Goal: Task Accomplishment & Management: Complete application form

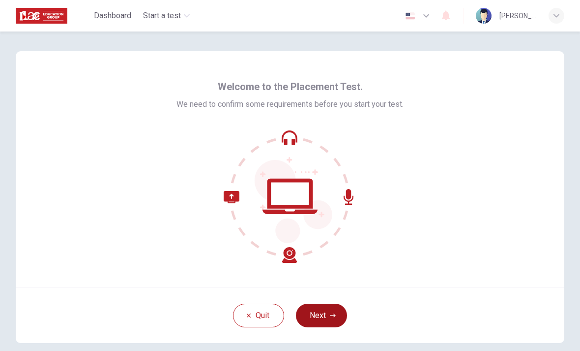
click at [326, 318] on button "Next" at bounding box center [321, 315] width 51 height 24
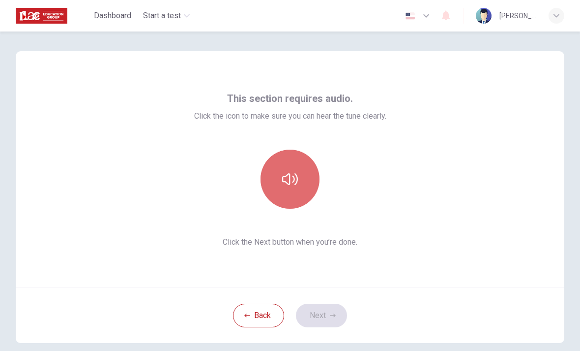
drag, startPoint x: 291, startPoint y: 184, endPoint x: 306, endPoint y: 184, distance: 14.8
click at [306, 184] on button "button" at bounding box center [290, 178] width 59 height 59
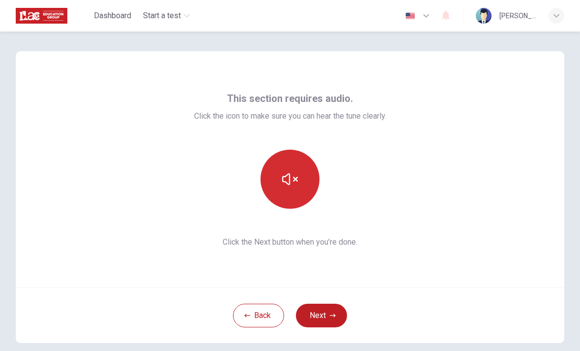
click at [301, 179] on button "button" at bounding box center [290, 178] width 59 height 59
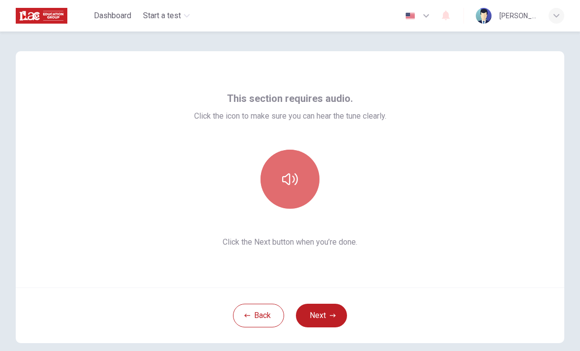
click at [301, 179] on button "button" at bounding box center [290, 178] width 59 height 59
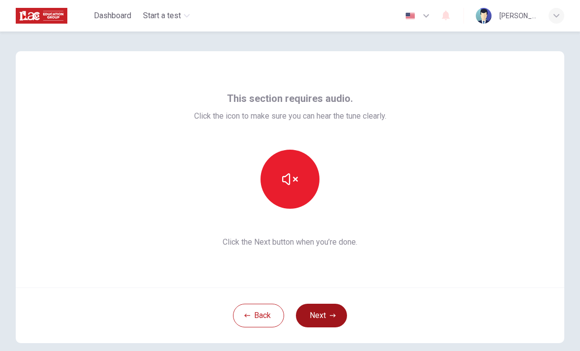
click at [333, 326] on button "Next" at bounding box center [321, 315] width 51 height 24
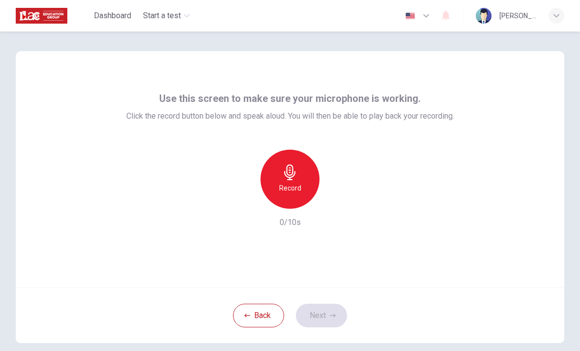
click at [285, 204] on div "Record" at bounding box center [290, 178] width 59 height 59
drag, startPoint x: 304, startPoint y: 187, endPoint x: 337, endPoint y: 202, distance: 36.3
click at [337, 202] on div "Record" at bounding box center [290, 178] width 106 height 59
click at [338, 239] on div "Use this screen to make sure your microphone is working. Click the record butto…" at bounding box center [290, 169] width 549 height 236
click at [338, 197] on icon "button" at bounding box center [335, 201] width 10 height 10
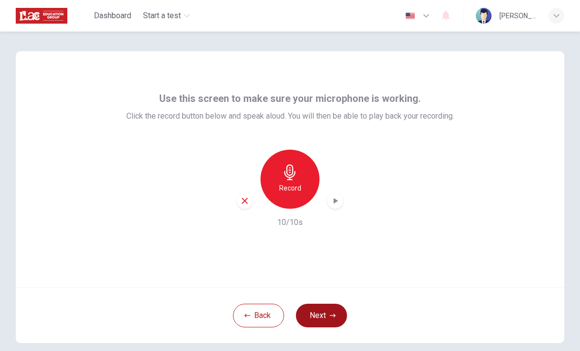
click at [332, 310] on button "Next" at bounding box center [321, 315] width 51 height 24
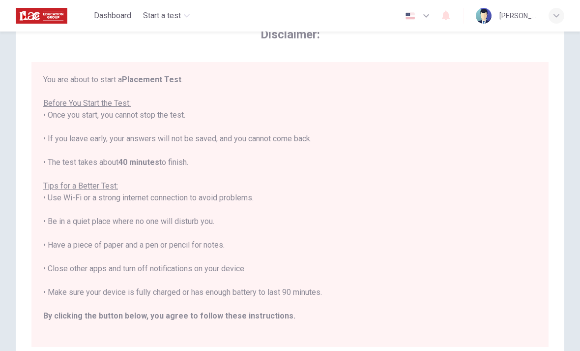
drag, startPoint x: 426, startPoint y: 17, endPoint x: 422, endPoint y: 79, distance: 62.1
click at [422, 79] on div "Dashboard Start a test English en ​ [PERSON_NAME] Disclaimer: You are about to …" at bounding box center [290, 175] width 580 height 351
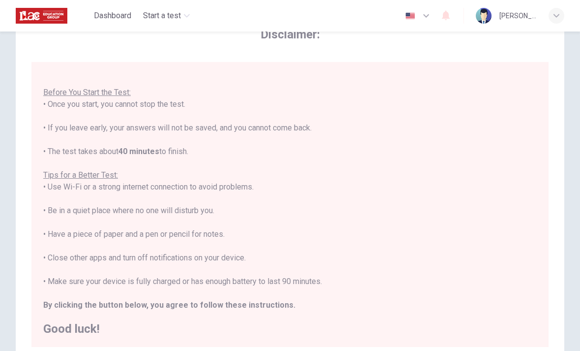
scroll to position [10, 0]
click at [255, 303] on b "By clicking the button below, you agree to follow these instructions." at bounding box center [169, 304] width 252 height 9
click at [212, 301] on b "By clicking the button below, you agree to follow these instructions." at bounding box center [169, 304] width 252 height 9
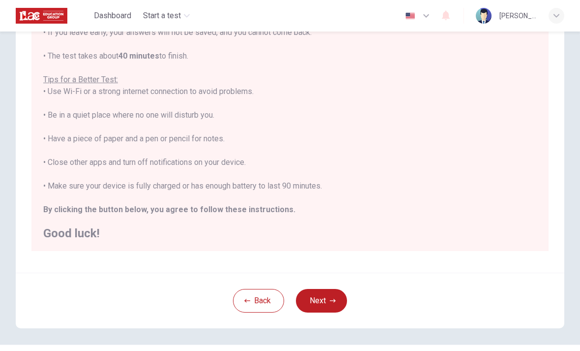
scroll to position [142, 0]
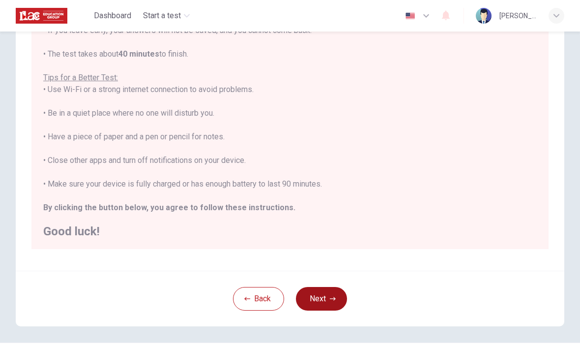
click at [321, 300] on button "Next" at bounding box center [321, 299] width 51 height 24
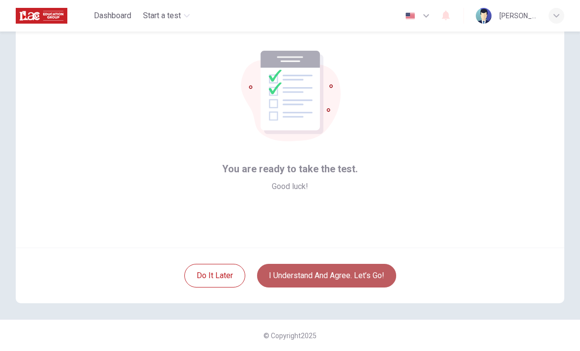
click at [331, 279] on button "I understand and agree. Let’s go!" at bounding box center [326, 276] width 139 height 24
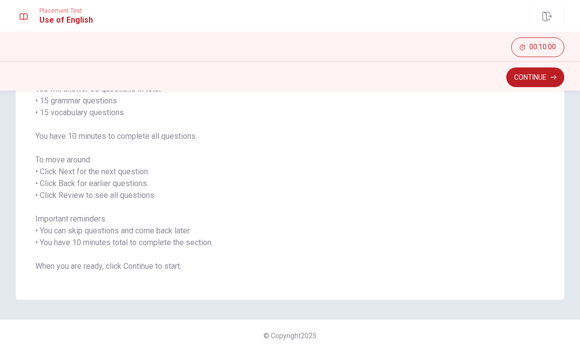
scroll to position [90, 0]
click at [544, 83] on button "Continue" at bounding box center [535, 77] width 58 height 20
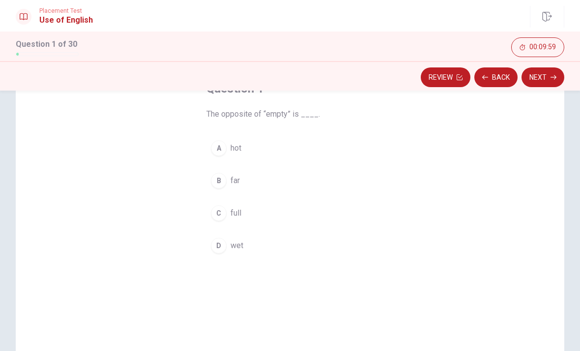
scroll to position [68, 0]
drag, startPoint x: 218, startPoint y: 185, endPoint x: 278, endPoint y: 240, distance: 81.5
click at [278, 240] on div "A hot B far C full D wet" at bounding box center [289, 199] width 167 height 122
drag, startPoint x: 221, startPoint y: 181, endPoint x: 221, endPoint y: 211, distance: 30.0
click at [221, 211] on div "A hot B far C full D wet" at bounding box center [289, 199] width 167 height 122
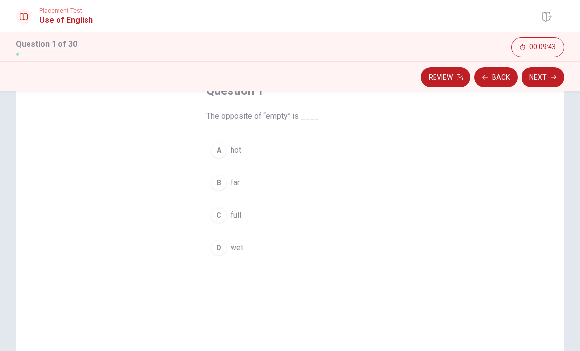
drag, startPoint x: 226, startPoint y: 220, endPoint x: 216, endPoint y: 221, distance: 9.5
click at [216, 221] on button "C full" at bounding box center [289, 215] width 167 height 25
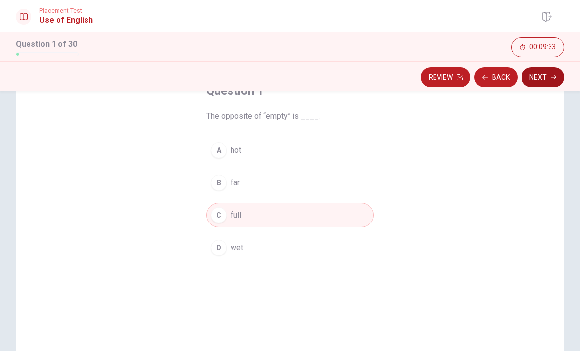
click at [543, 88] on div "Review Back Next" at bounding box center [290, 75] width 580 height 29
drag, startPoint x: 540, startPoint y: 77, endPoint x: 546, endPoint y: 176, distance: 99.5
click at [546, 162] on div "Placement Test Use of English Question 1 of 30 Review Back Next 00:09:30 Questi…" at bounding box center [290, 175] width 580 height 351
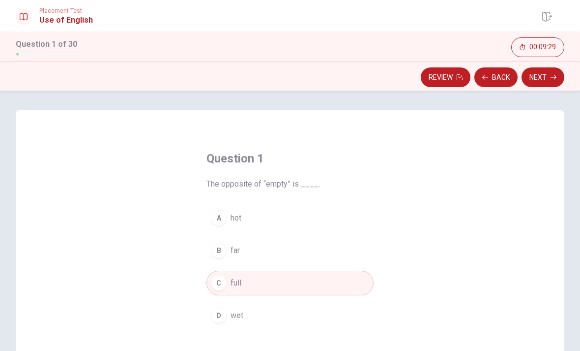
scroll to position [0, 0]
click at [532, 75] on button "Next" at bounding box center [543, 77] width 43 height 20
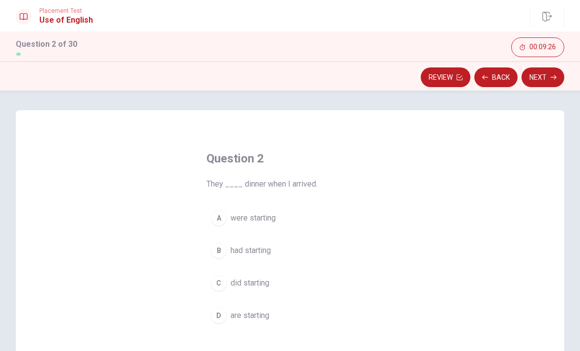
scroll to position [42, 0]
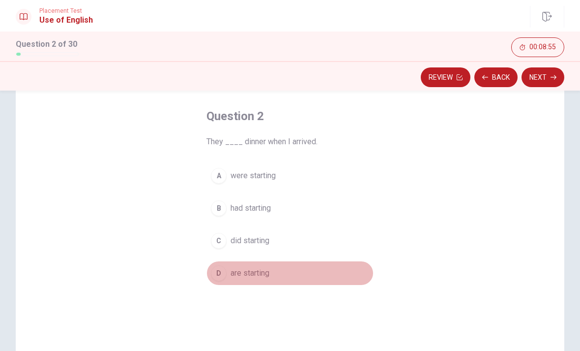
drag, startPoint x: 219, startPoint y: 273, endPoint x: 287, endPoint y: 264, distance: 68.4
click at [287, 264] on button "D are starting" at bounding box center [289, 273] width 167 height 25
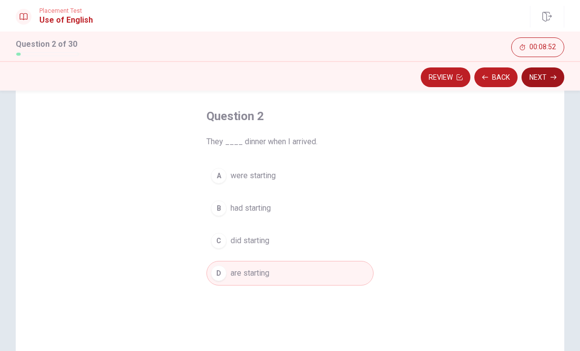
click at [541, 90] on div "Question 2 They ____ dinner when I arrived. A were starting B had starting C di…" at bounding box center [290, 239] width 549 height 342
drag, startPoint x: 548, startPoint y: 75, endPoint x: 545, endPoint y: 96, distance: 21.8
click at [545, 93] on div "Placement Test Use of English Question 2 of 30 Review Back Next 00:08:50 Questi…" at bounding box center [290, 175] width 580 height 351
click at [533, 79] on button "Next" at bounding box center [543, 77] width 43 height 20
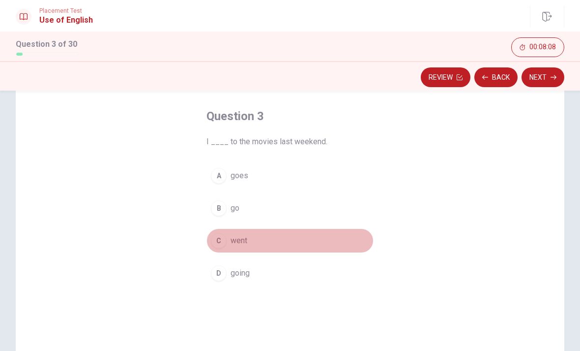
drag, startPoint x: 219, startPoint y: 241, endPoint x: 277, endPoint y: 239, distance: 58.5
click at [266, 241] on button "C went" at bounding box center [289, 240] width 167 height 25
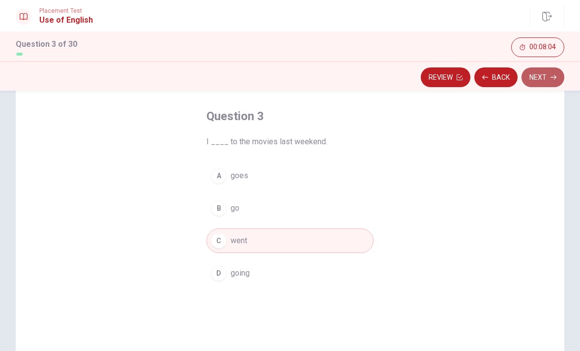
click at [539, 79] on button "Next" at bounding box center [543, 77] width 43 height 20
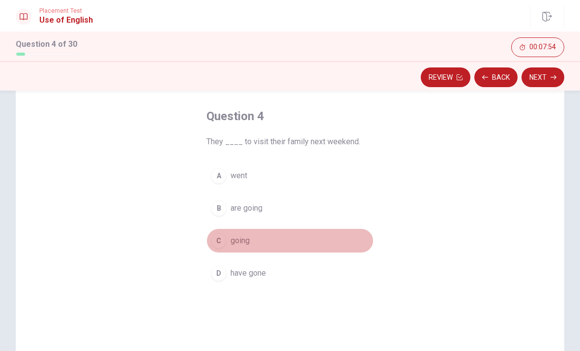
drag, startPoint x: 215, startPoint y: 244, endPoint x: 233, endPoint y: 240, distance: 18.1
click at [234, 239] on button "C going" at bounding box center [289, 240] width 167 height 25
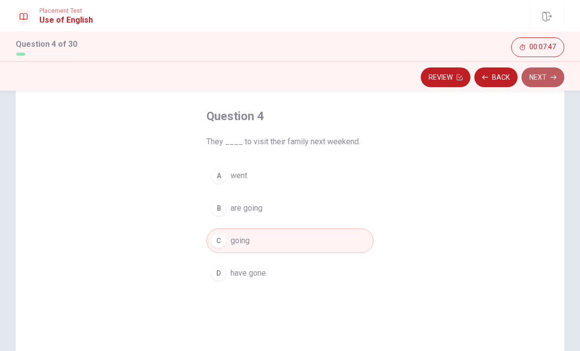
click at [533, 80] on button "Next" at bounding box center [543, 77] width 43 height 20
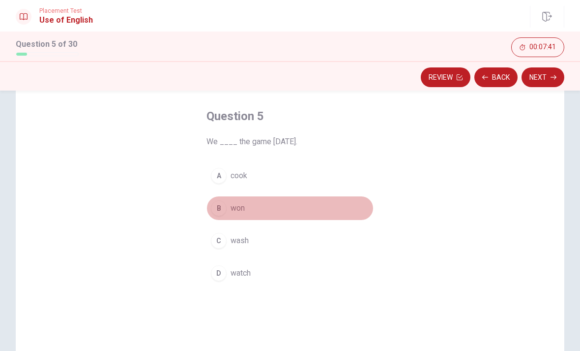
click at [216, 210] on div "B" at bounding box center [219, 208] width 16 height 16
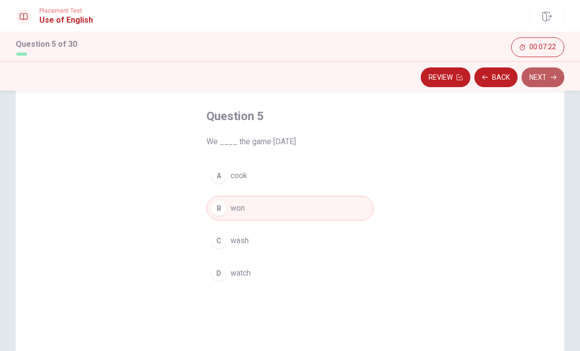
click at [527, 84] on button "Next" at bounding box center [543, 77] width 43 height 20
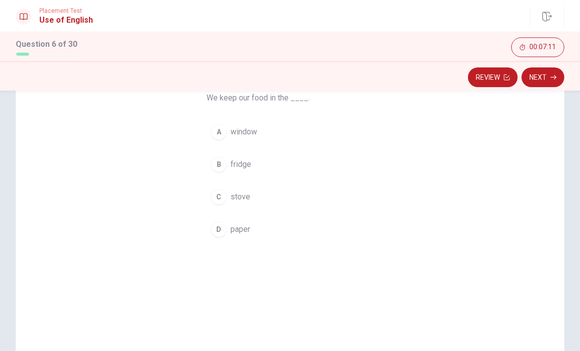
scroll to position [86, 0]
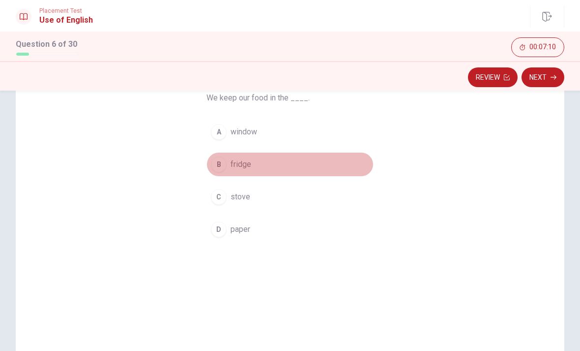
click at [221, 165] on div "B" at bounding box center [219, 164] width 16 height 16
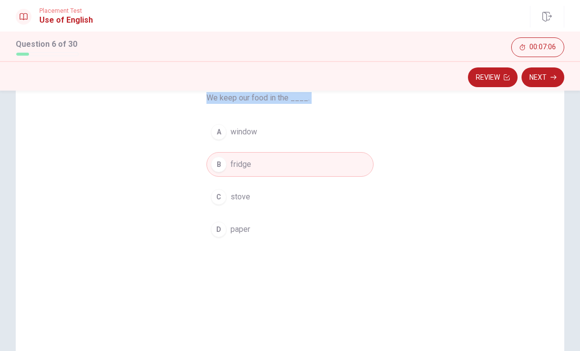
drag, startPoint x: 550, startPoint y: 79, endPoint x: 547, endPoint y: 148, distance: 69.9
click at [547, 143] on div "Placement Test Use of English Question 6 of 30 Review Next 00:07:06 Question 6 …" at bounding box center [290, 175] width 580 height 351
click at [497, 170] on div "Question 6 We keep our food in the ____. A window B fridge C stove D paper" at bounding box center [290, 195] width 549 height 342
click at [531, 100] on div "Question 6 We keep our food in the ____. A window B fridge C stove D paper" at bounding box center [290, 195] width 549 height 342
click at [537, 79] on button "Next" at bounding box center [543, 77] width 43 height 20
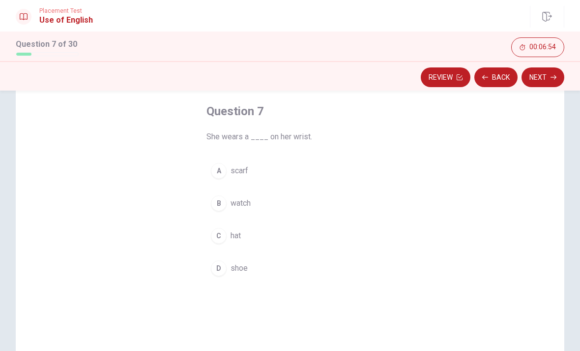
scroll to position [49, 0]
drag, startPoint x: 220, startPoint y: 171, endPoint x: 221, endPoint y: 240, distance: 69.8
click at [221, 240] on div "A scarf B watch C hat D shoe" at bounding box center [289, 218] width 167 height 122
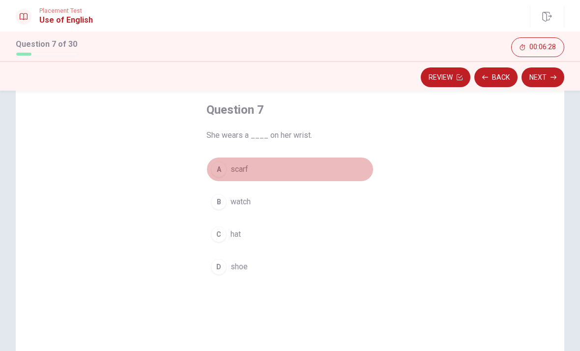
click at [246, 169] on span "scarf" at bounding box center [240, 169] width 18 height 12
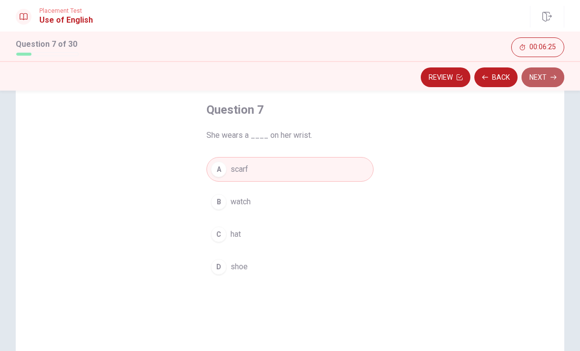
drag, startPoint x: 551, startPoint y: 81, endPoint x: 551, endPoint y: 74, distance: 6.9
click at [551, 74] on button "Next" at bounding box center [543, 77] width 43 height 20
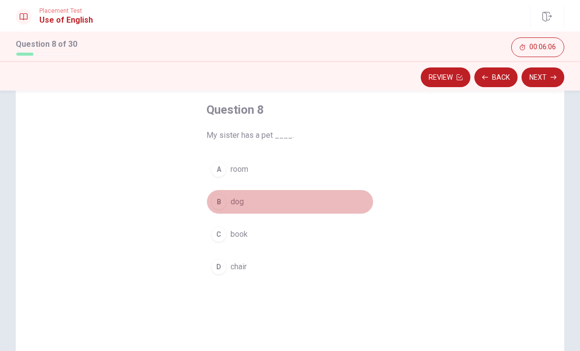
drag, startPoint x: 227, startPoint y: 204, endPoint x: 306, endPoint y: 165, distance: 88.4
click at [306, 165] on div "A room B dog C book D chair" at bounding box center [289, 218] width 167 height 122
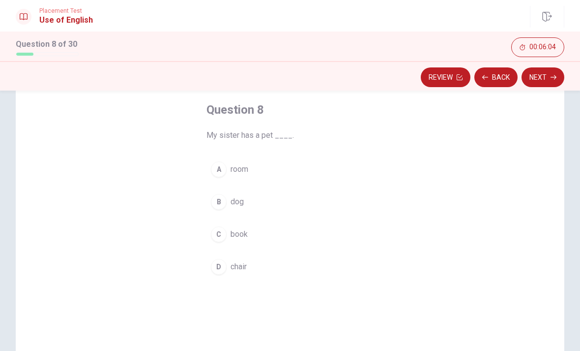
click at [241, 204] on span "dog" at bounding box center [237, 202] width 13 height 12
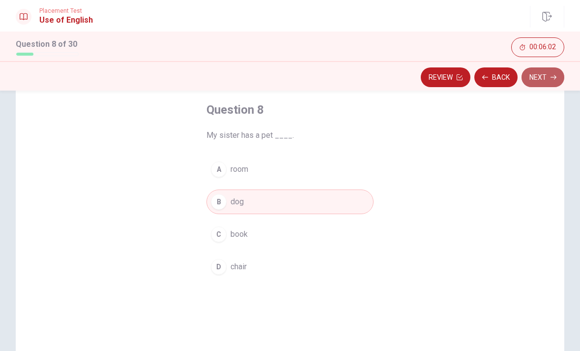
click at [550, 78] on button "Next" at bounding box center [543, 77] width 43 height 20
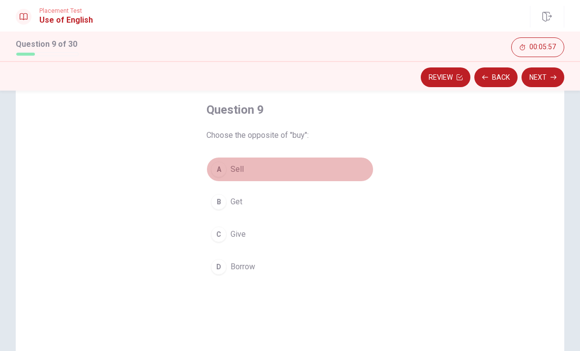
click at [234, 172] on span "Sell" at bounding box center [237, 169] width 13 height 12
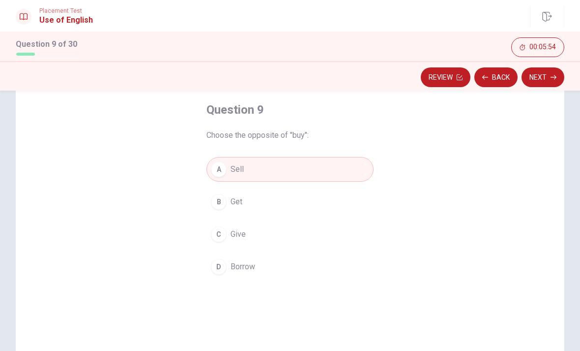
drag, startPoint x: 533, startPoint y: 79, endPoint x: 533, endPoint y: 87, distance: 7.9
click at [533, 90] on div "Review Back Next" at bounding box center [290, 75] width 580 height 29
click at [538, 74] on button "Next" at bounding box center [543, 77] width 43 height 20
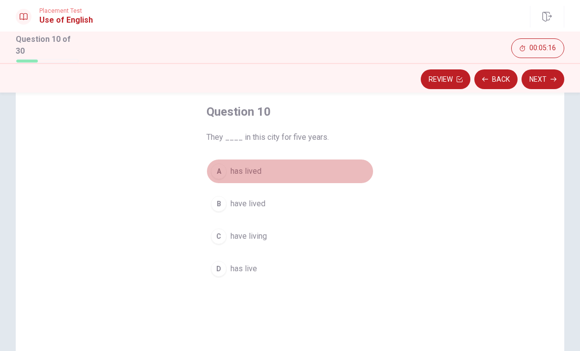
drag, startPoint x: 250, startPoint y: 173, endPoint x: 332, endPoint y: 178, distance: 82.3
click at [335, 181] on button "A has lived" at bounding box center [289, 171] width 167 height 25
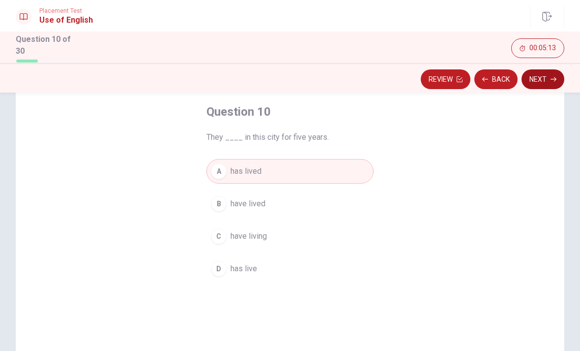
click at [526, 75] on button "Next" at bounding box center [543, 79] width 43 height 20
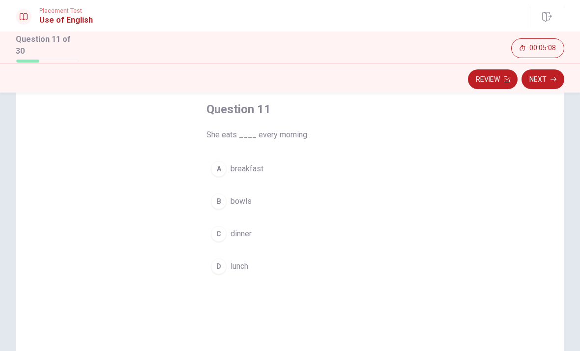
scroll to position [58, 0]
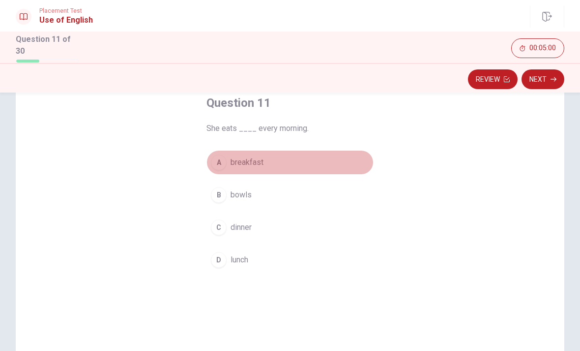
click at [228, 164] on button "A breakfast" at bounding box center [289, 162] width 167 height 25
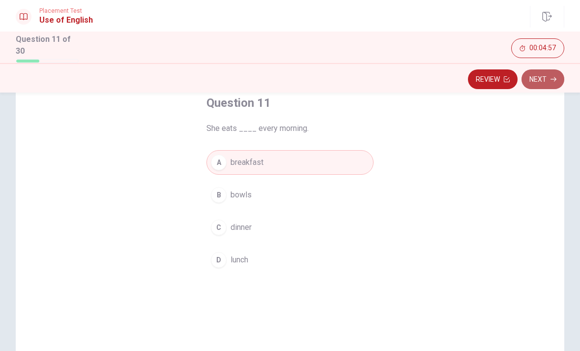
click at [550, 80] on button "Next" at bounding box center [543, 79] width 43 height 20
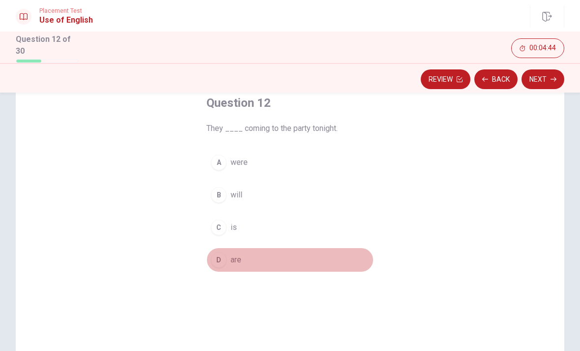
click at [222, 254] on div "D" at bounding box center [219, 260] width 16 height 16
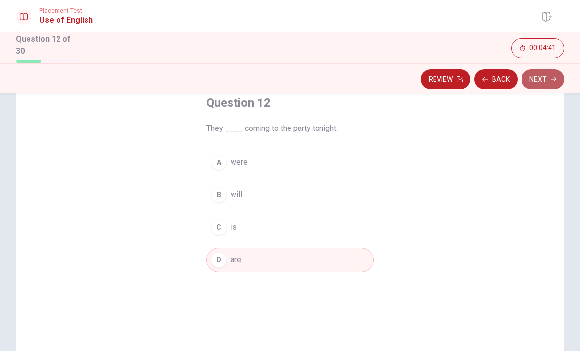
click at [541, 81] on button "Next" at bounding box center [543, 79] width 43 height 20
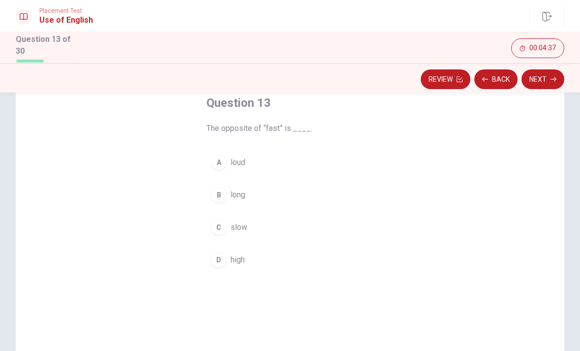
click at [223, 229] on div "C" at bounding box center [219, 227] width 16 height 16
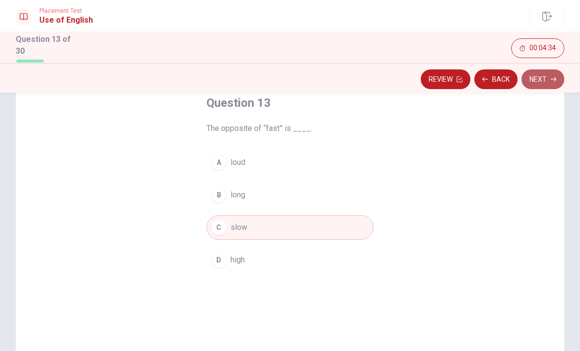
click at [556, 78] on icon "button" at bounding box center [554, 79] width 6 height 6
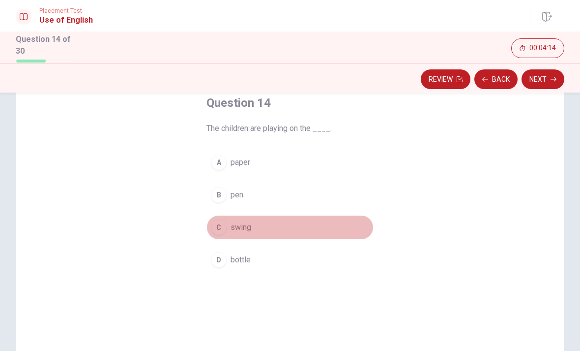
click at [232, 232] on button "C swing" at bounding box center [289, 227] width 167 height 25
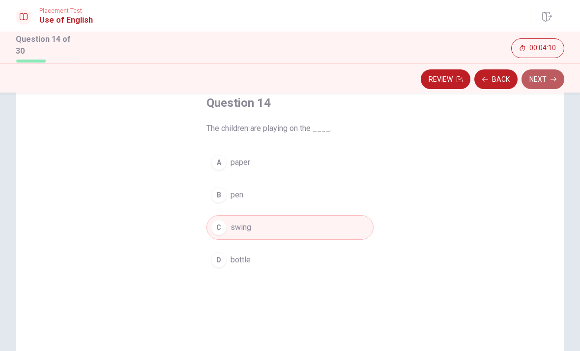
click at [543, 78] on button "Next" at bounding box center [543, 79] width 43 height 20
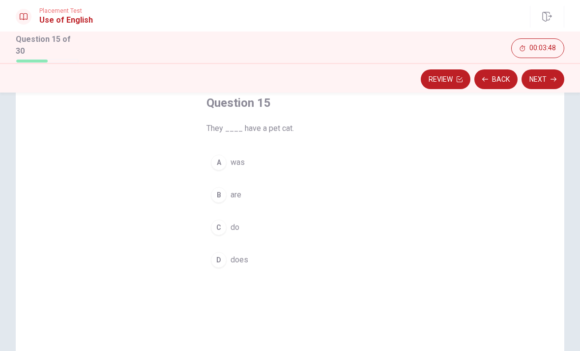
click at [243, 163] on span "was" at bounding box center [238, 162] width 14 height 12
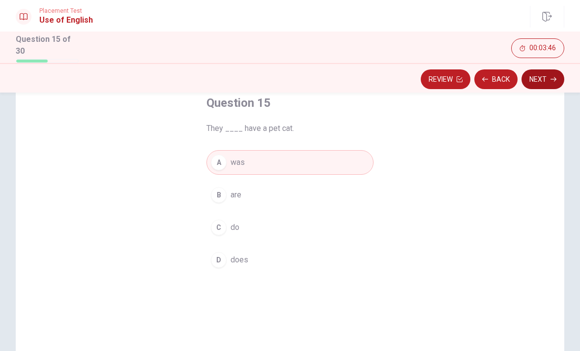
click at [547, 76] on button "Next" at bounding box center [543, 79] width 43 height 20
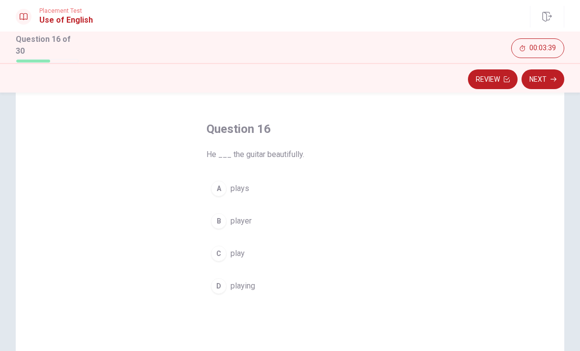
scroll to position [32, 0]
click at [244, 194] on button "A plays" at bounding box center [289, 188] width 167 height 25
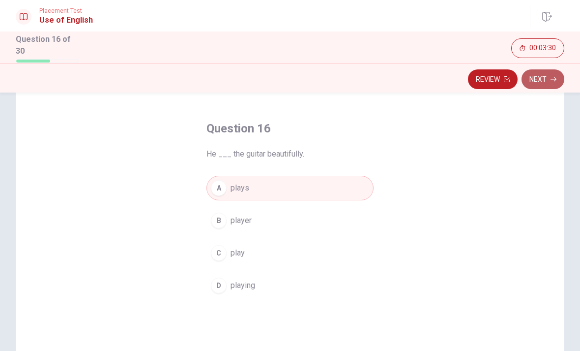
click at [543, 79] on button "Next" at bounding box center [543, 79] width 43 height 20
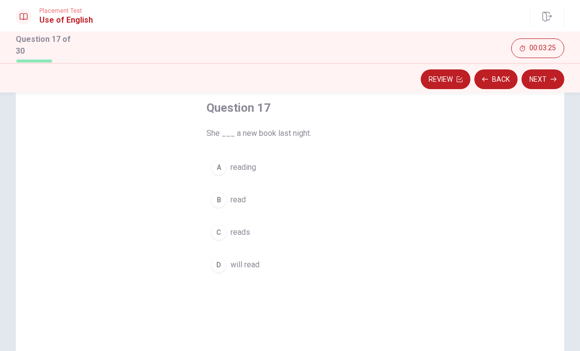
scroll to position [54, 0]
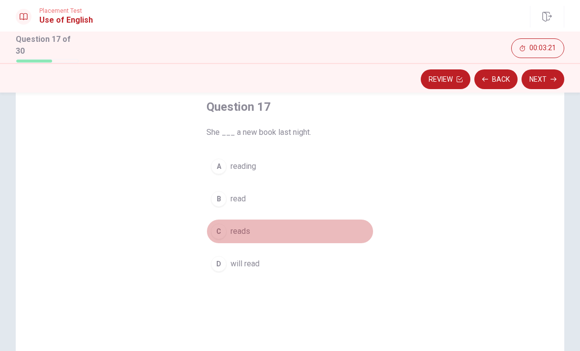
click at [238, 230] on span "reads" at bounding box center [241, 231] width 20 height 12
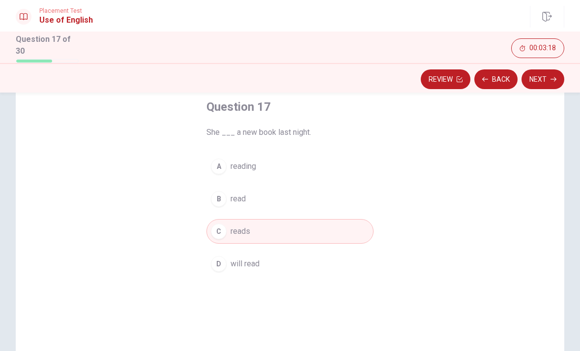
drag, startPoint x: 538, startPoint y: 76, endPoint x: 538, endPoint y: 88, distance: 12.8
click at [538, 88] on div "Review Back Next" at bounding box center [290, 77] width 580 height 29
click at [537, 85] on button "Next" at bounding box center [543, 79] width 43 height 20
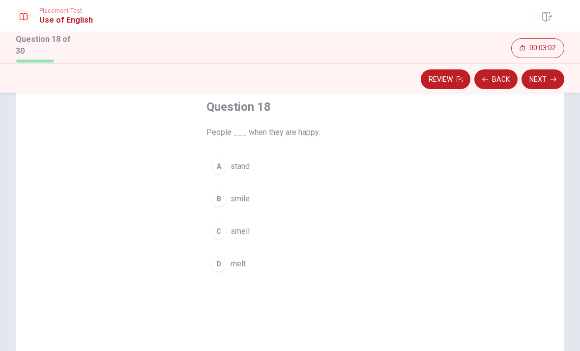
click at [234, 199] on span "smile" at bounding box center [240, 199] width 19 height 12
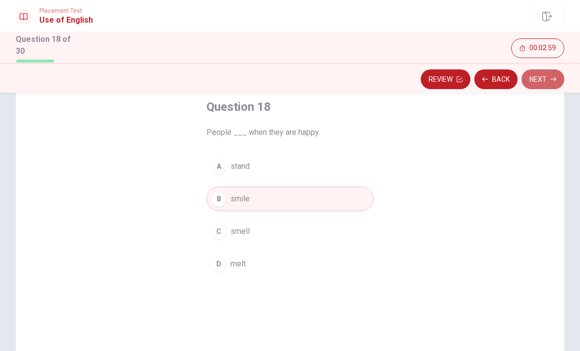
drag, startPoint x: 536, startPoint y: 80, endPoint x: 533, endPoint y: 95, distance: 15.0
click at [533, 87] on div "Review Back Next" at bounding box center [290, 77] width 580 height 29
click at [539, 83] on button "Next" at bounding box center [543, 79] width 43 height 20
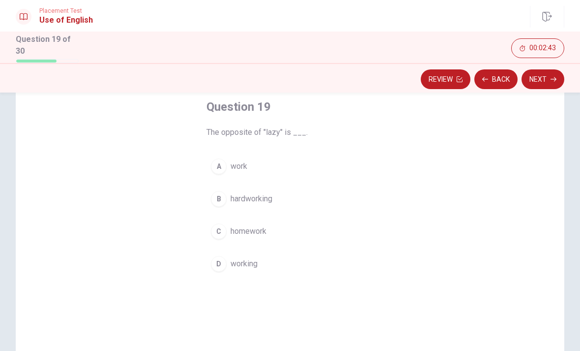
click at [239, 156] on button "A work" at bounding box center [289, 166] width 167 height 25
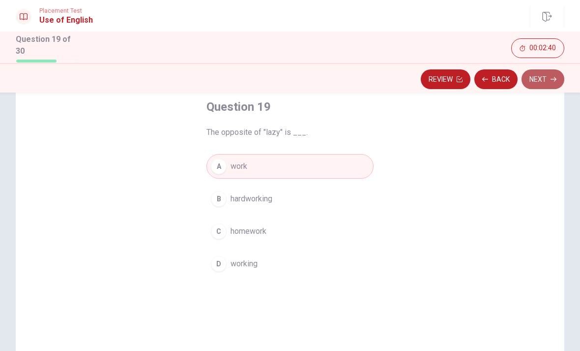
click at [530, 82] on button "Next" at bounding box center [543, 79] width 43 height 20
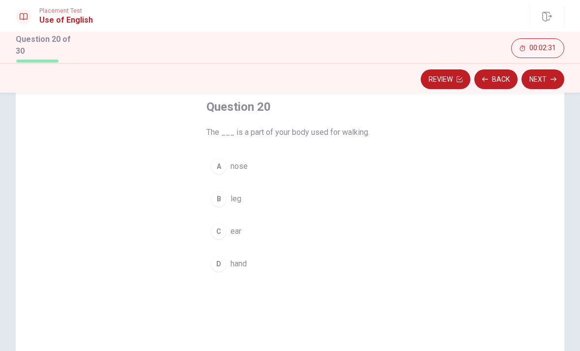
click at [234, 199] on span "leg" at bounding box center [236, 199] width 11 height 12
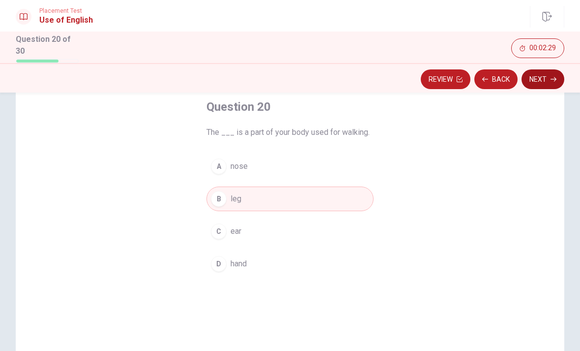
click at [533, 59] on div "Placement Test Use of English Question 20 of 30 Review Back Next 00:02:29 Quest…" at bounding box center [290, 175] width 580 height 351
click at [538, 77] on button "Next" at bounding box center [543, 79] width 43 height 20
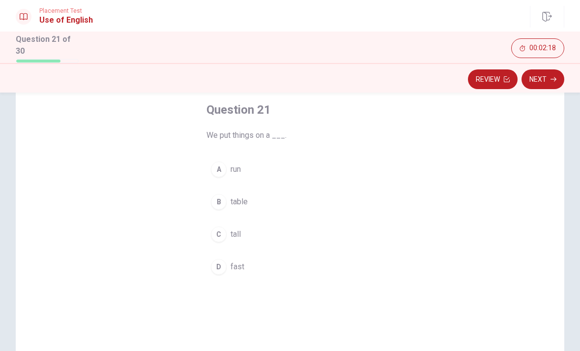
scroll to position [38, 0]
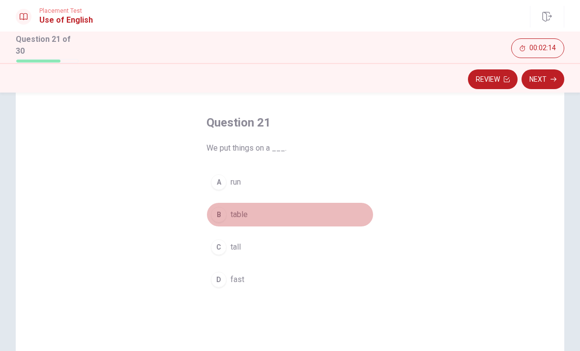
click at [233, 218] on span "table" at bounding box center [239, 214] width 17 height 12
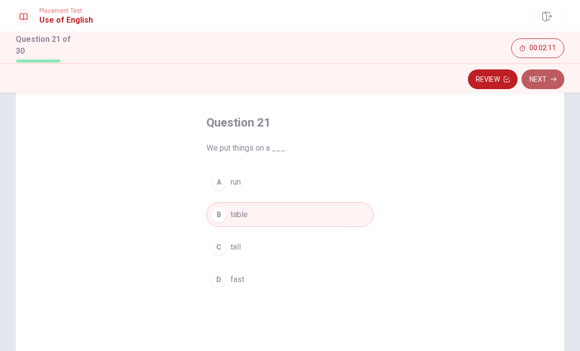
click at [547, 83] on button "Next" at bounding box center [543, 79] width 43 height 20
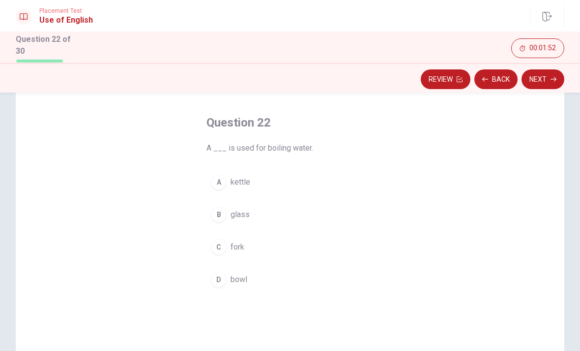
click at [247, 228] on div "A kettle B glass C fork D bowl" at bounding box center [289, 231] width 167 height 122
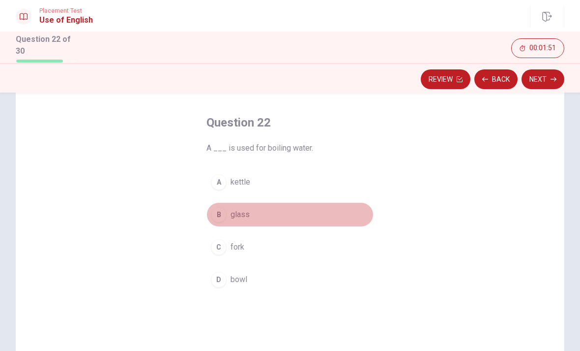
click at [246, 219] on button "B glass" at bounding box center [289, 214] width 167 height 25
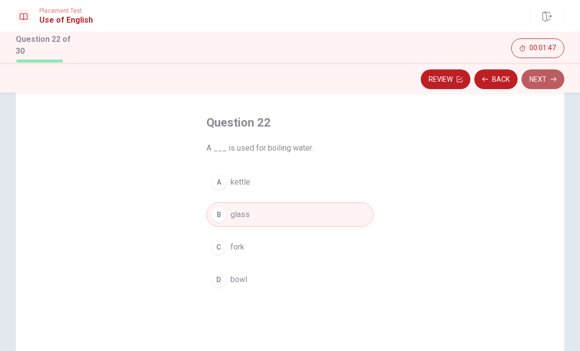
drag, startPoint x: 550, startPoint y: 79, endPoint x: 543, endPoint y: 76, distance: 7.8
click at [542, 76] on button "Next" at bounding box center [543, 79] width 43 height 20
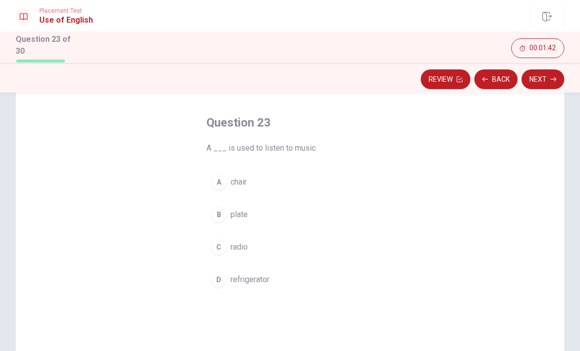
drag, startPoint x: 252, startPoint y: 253, endPoint x: 339, endPoint y: 219, distance: 93.2
click at [339, 219] on div "A chair B plate C radio D refrigerator" at bounding box center [289, 231] width 167 height 122
drag, startPoint x: 231, startPoint y: 251, endPoint x: 247, endPoint y: 242, distance: 18.2
click at [247, 242] on button "C radio" at bounding box center [289, 246] width 167 height 25
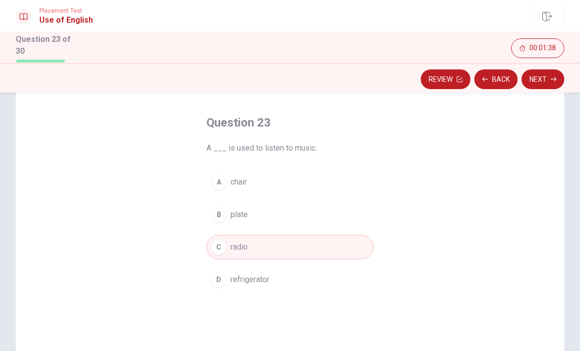
click at [247, 238] on button "C radio" at bounding box center [289, 246] width 167 height 25
click at [540, 77] on button "Next" at bounding box center [543, 79] width 43 height 20
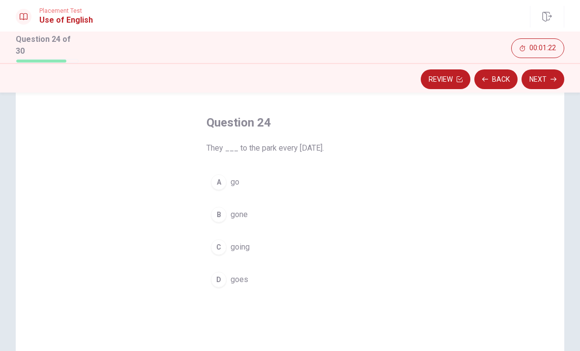
drag, startPoint x: 243, startPoint y: 255, endPoint x: 338, endPoint y: 231, distance: 98.0
click at [330, 234] on button "C going" at bounding box center [289, 246] width 167 height 25
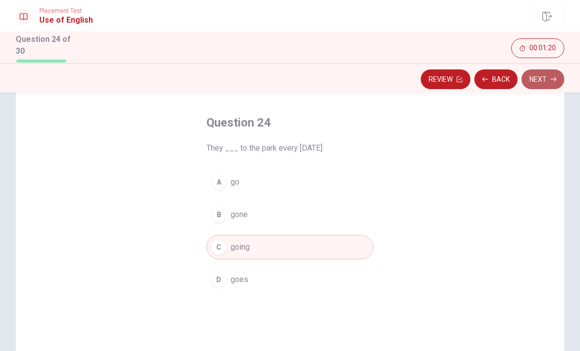
click at [547, 72] on button "Next" at bounding box center [543, 79] width 43 height 20
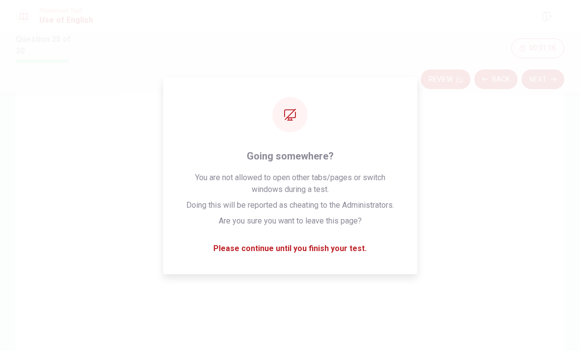
scroll to position [59, 0]
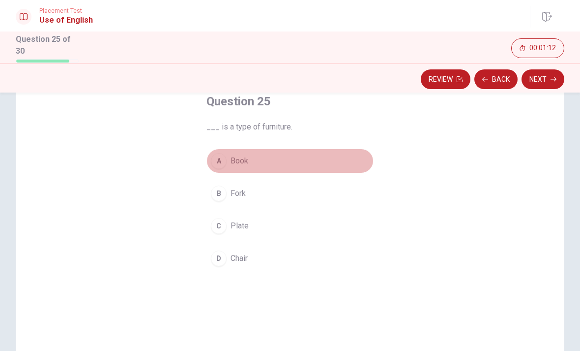
click at [241, 156] on span "Book" at bounding box center [240, 161] width 18 height 12
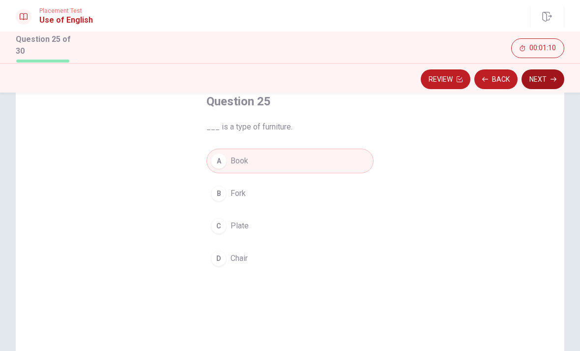
click at [543, 82] on button "Next" at bounding box center [543, 79] width 43 height 20
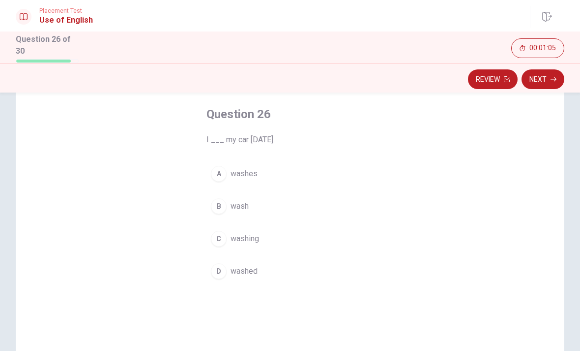
scroll to position [47, 0]
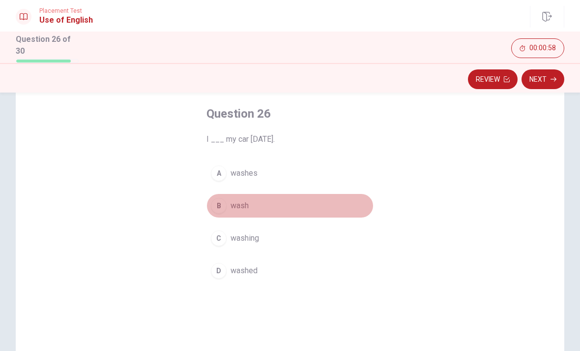
click at [260, 201] on button "B wash" at bounding box center [289, 205] width 167 height 25
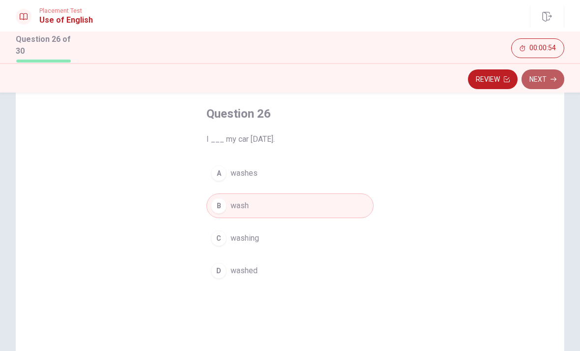
click at [527, 84] on button "Next" at bounding box center [543, 79] width 43 height 20
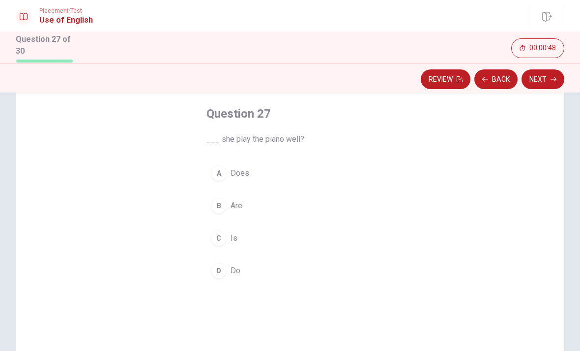
click at [239, 180] on button "A Does" at bounding box center [289, 173] width 167 height 25
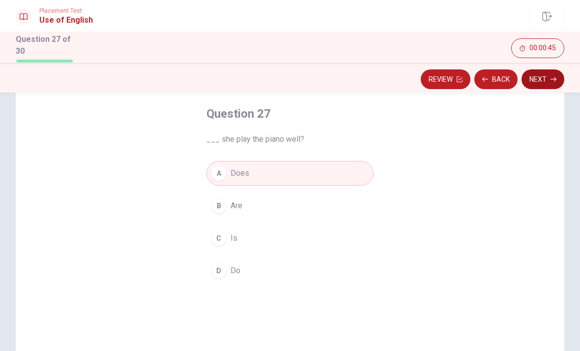
click at [542, 82] on button "Next" at bounding box center [543, 79] width 43 height 20
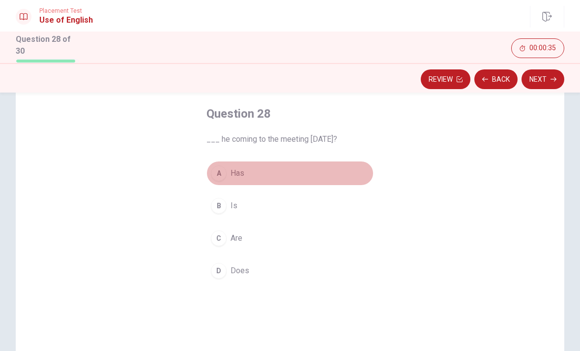
click at [253, 179] on button "A Has" at bounding box center [289, 173] width 167 height 25
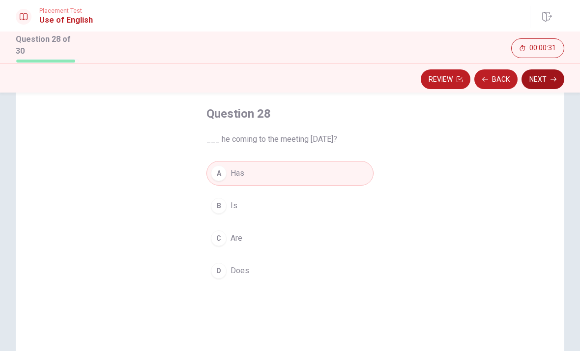
click at [543, 80] on button "Next" at bounding box center [543, 79] width 43 height 20
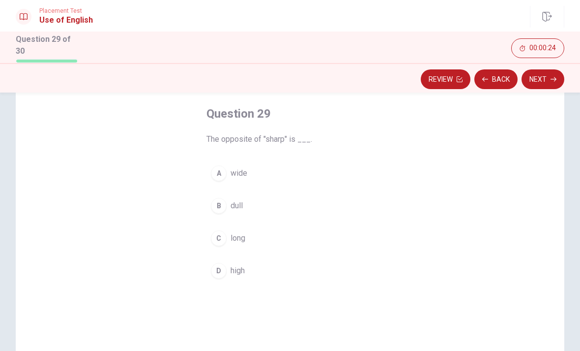
click at [238, 207] on span "dull" at bounding box center [237, 206] width 12 height 12
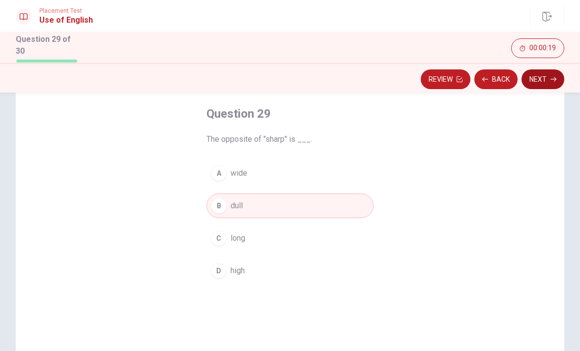
click at [548, 74] on button "Next" at bounding box center [543, 79] width 43 height 20
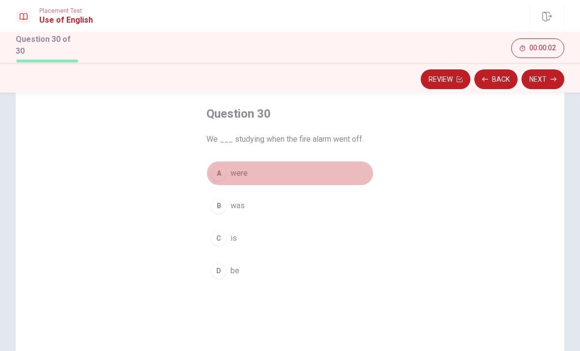
click at [275, 173] on button "A were" at bounding box center [289, 173] width 167 height 25
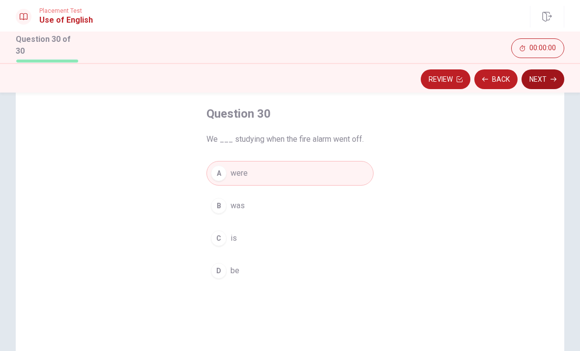
click at [553, 69] on button "Next" at bounding box center [543, 79] width 43 height 20
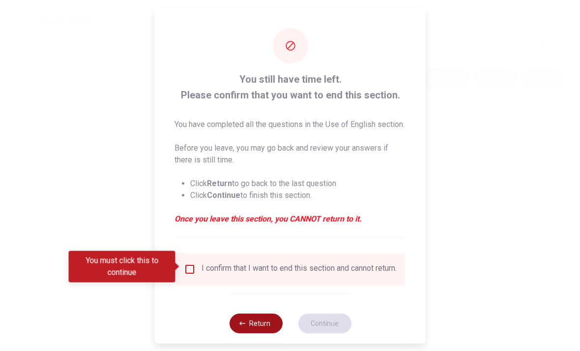
click at [256, 289] on div "You still have time left. Please confirm that you want to end this section. You…" at bounding box center [290, 180] width 271 height 344
click at [252, 332] on button "Return" at bounding box center [255, 323] width 53 height 20
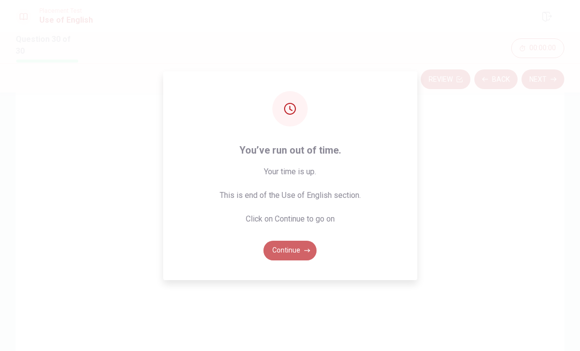
drag, startPoint x: 295, startPoint y: 271, endPoint x: 319, endPoint y: 258, distance: 26.6
click at [319, 258] on div "You’ve run out of time. Your time is up. This is end of the Use of English sect…" at bounding box center [290, 175] width 254 height 208
drag, startPoint x: 298, startPoint y: 269, endPoint x: 298, endPoint y: 278, distance: 8.8
click at [298, 278] on div "You’ve run out of time. Your time is up. This is end of the Use of English sect…" at bounding box center [290, 175] width 254 height 208
click at [306, 253] on icon "button" at bounding box center [307, 250] width 6 height 6
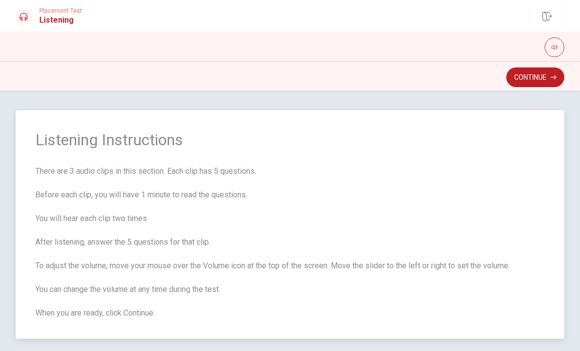
scroll to position [16, 0]
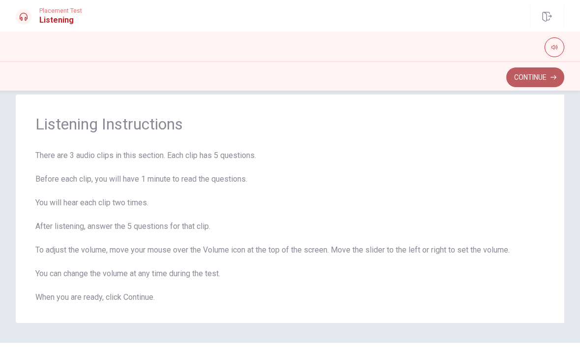
click at [518, 77] on button "Continue" at bounding box center [535, 77] width 58 height 20
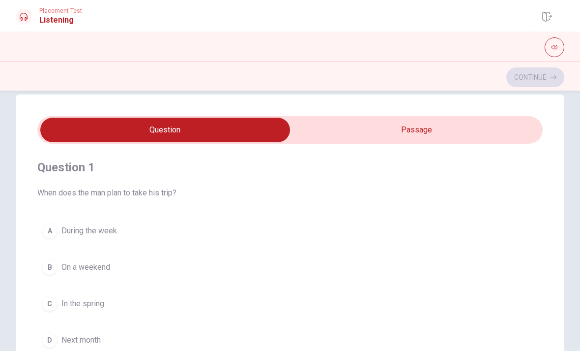
scroll to position [0, 0]
type input "14"
click at [357, 122] on input "checkbox" at bounding box center [165, 129] width 758 height 25
checkbox input "true"
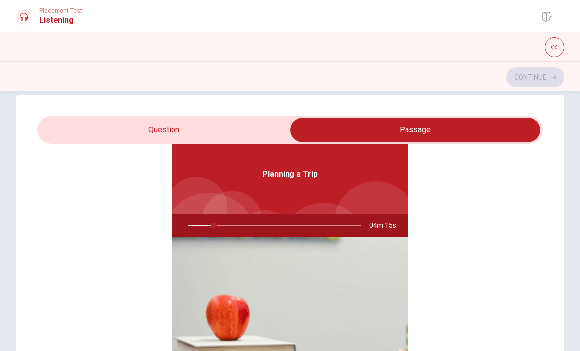
scroll to position [55, 0]
type input "21"
click at [273, 134] on input "checkbox" at bounding box center [415, 129] width 758 height 25
checkbox input "false"
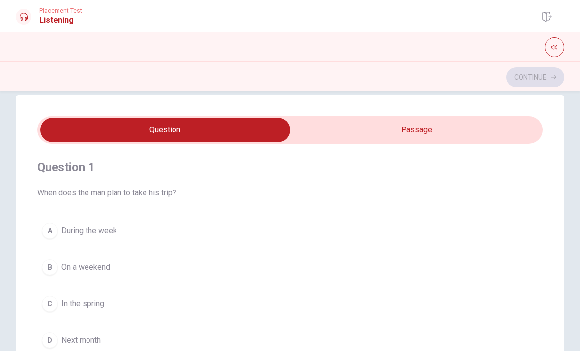
scroll to position [0, 0]
click at [360, 143] on span at bounding box center [289, 130] width 505 height 28
type input "27"
click at [363, 129] on input "checkbox" at bounding box center [165, 129] width 758 height 25
checkbox input "true"
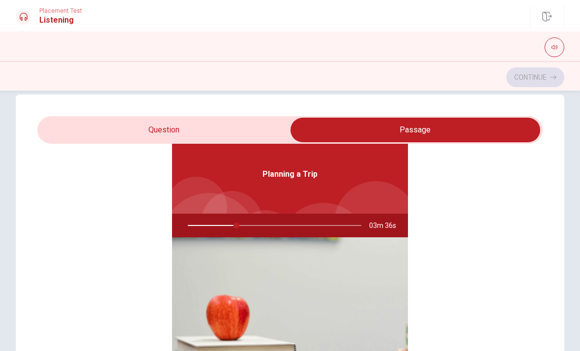
scroll to position [55, 0]
type input "30"
drag, startPoint x: 145, startPoint y: 133, endPoint x: 134, endPoint y: 138, distance: 11.7
click at [134, 138] on input "checkbox" at bounding box center [415, 129] width 758 height 25
checkbox input "false"
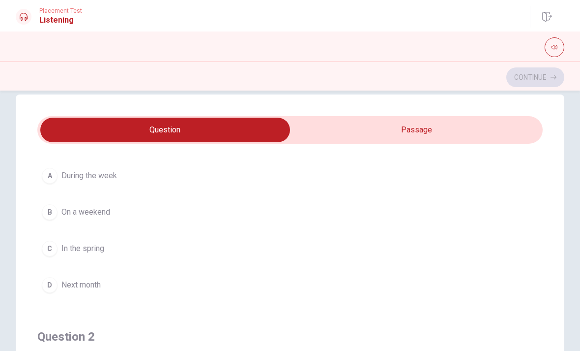
scroll to position [33, 0]
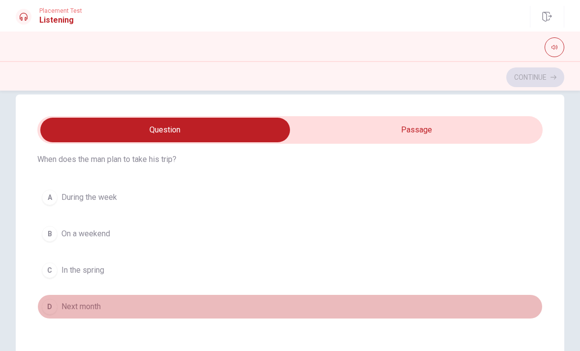
drag, startPoint x: 54, startPoint y: 310, endPoint x: 146, endPoint y: 265, distance: 102.7
click at [145, 265] on div "A During the week B On a weekend C In the spring D Next month" at bounding box center [289, 252] width 505 height 134
click at [111, 309] on button "D Next month" at bounding box center [289, 306] width 505 height 25
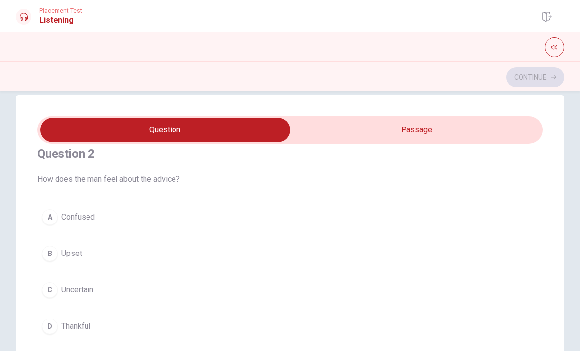
scroll to position [274, 0]
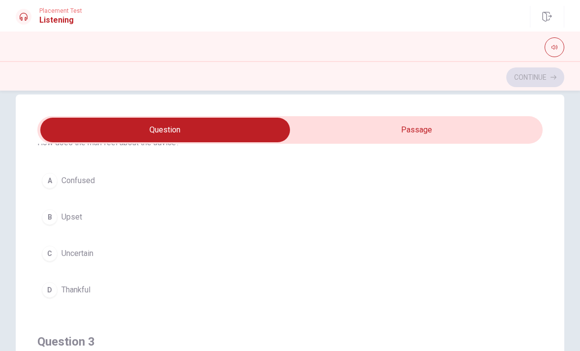
click at [89, 291] on span "Thankful" at bounding box center [75, 290] width 29 height 12
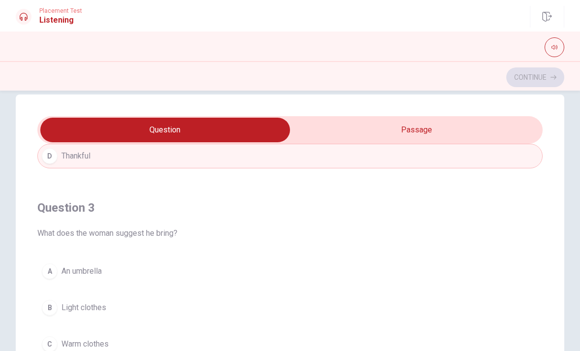
scroll to position [469, 0]
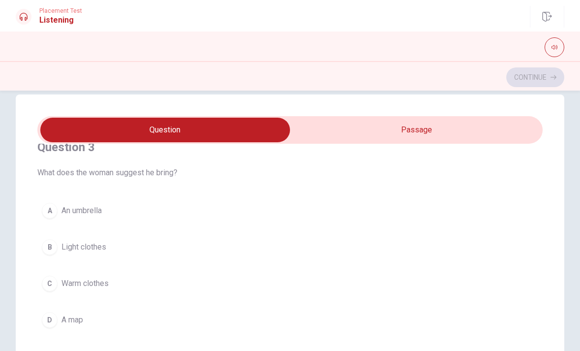
type input "51"
click at [356, 120] on input "checkbox" at bounding box center [165, 129] width 758 height 25
checkbox input "true"
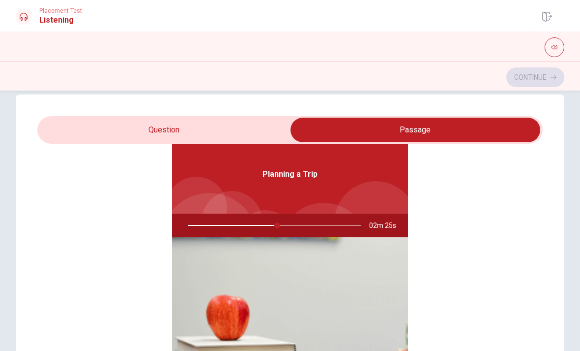
type input "52"
click at [244, 131] on input "checkbox" at bounding box center [415, 129] width 758 height 25
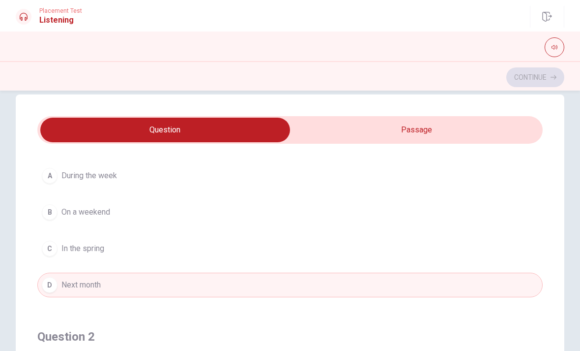
click at [238, 132] on input "checkbox" at bounding box center [165, 129] width 758 height 25
checkbox input "true"
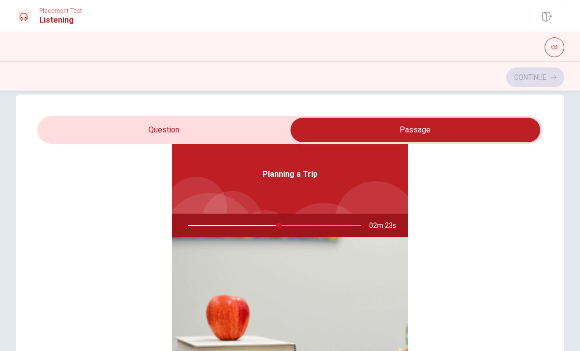
click at [238, 154] on div "Planning a Trip" at bounding box center [290, 174] width 236 height 79
type input "53"
click at [214, 124] on input "checkbox" at bounding box center [415, 129] width 758 height 25
checkbox input "false"
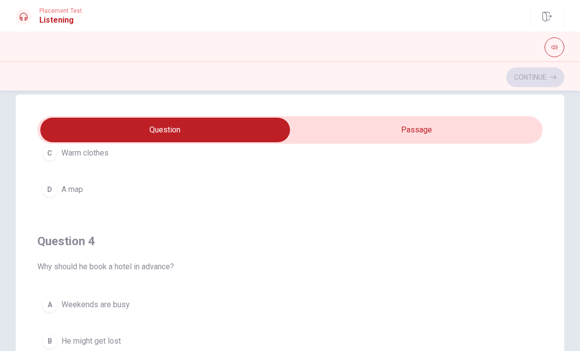
scroll to position [686, 0]
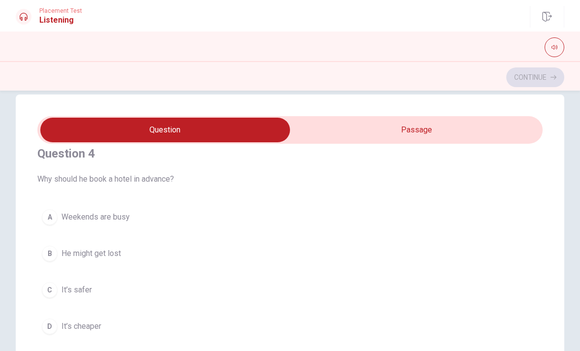
type input "63"
click at [340, 141] on input "checkbox" at bounding box center [165, 129] width 758 height 25
checkbox input "true"
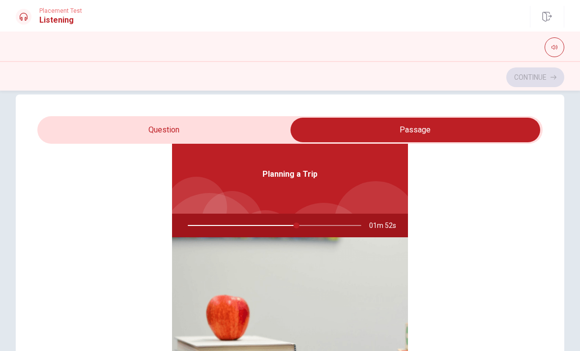
scroll to position [55, 0]
click at [215, 114] on div "Question 1 When does the man plan to take his trip? A During the week B On a we…" at bounding box center [290, 291] width 549 height 395
type input "67"
click at [203, 137] on input "checkbox" at bounding box center [415, 129] width 758 height 25
checkbox input "false"
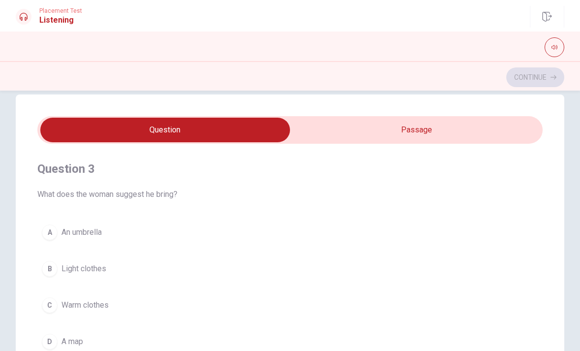
scroll to position [484, 0]
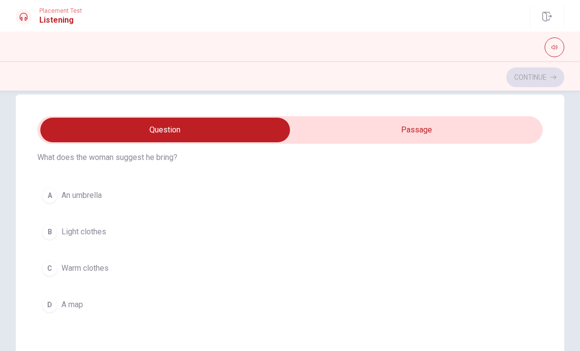
type input "72"
click at [332, 137] on input "checkbox" at bounding box center [165, 129] width 758 height 25
checkbox input "true"
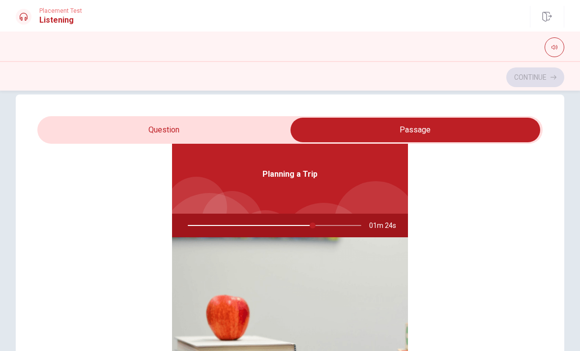
scroll to position [55, 0]
click at [275, 143] on span at bounding box center [289, 130] width 505 height 28
type input "73"
click at [244, 132] on input "checkbox" at bounding box center [415, 129] width 758 height 25
checkbox input "false"
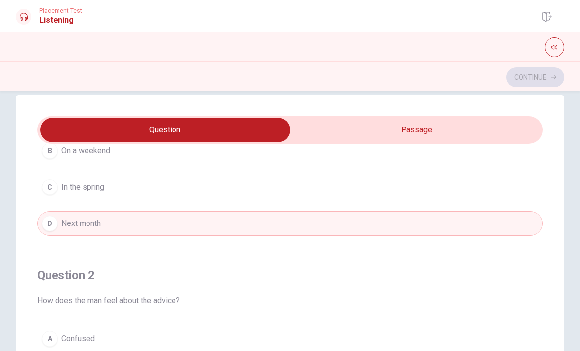
scroll to position [118, 0]
type input "78"
click at [331, 129] on input "checkbox" at bounding box center [165, 129] width 758 height 25
checkbox input "true"
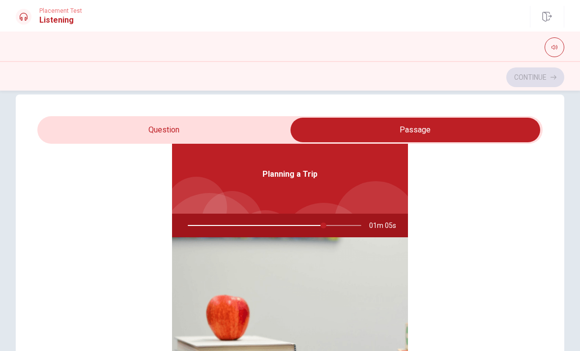
scroll to position [55, 0]
drag, startPoint x: 328, startPoint y: 225, endPoint x: 384, endPoint y: 220, distance: 55.8
click at [381, 220] on div "00m 57s" at bounding box center [290, 225] width 236 height 24
drag, startPoint x: 355, startPoint y: 224, endPoint x: 316, endPoint y: 193, distance: 50.1
click at [317, 197] on div "Planning a Trip 00m 55s" at bounding box center [290, 301] width 236 height 333
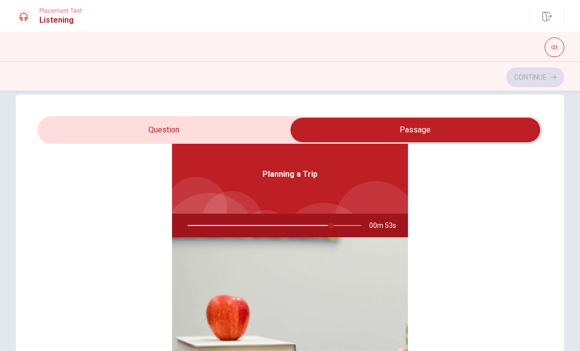
type input "83"
click at [170, 136] on input "checkbox" at bounding box center [415, 129] width 758 height 25
checkbox input "false"
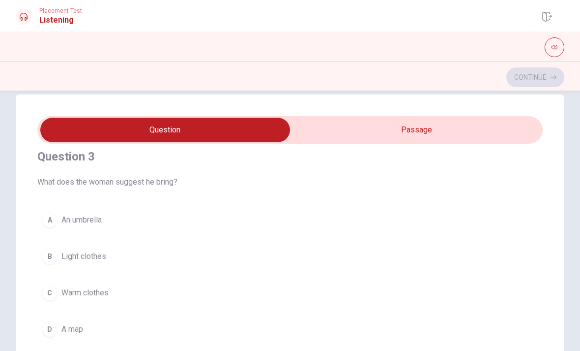
scroll to position [481, 0]
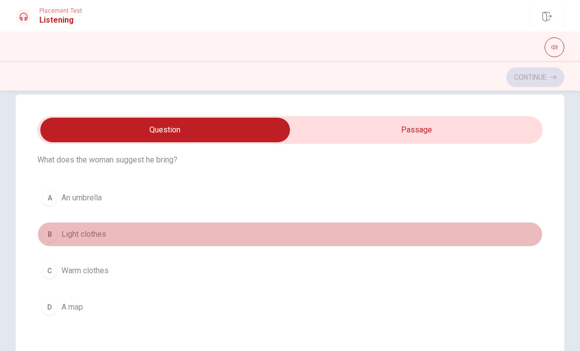
click at [123, 239] on button "B Light clothes" at bounding box center [289, 234] width 505 height 25
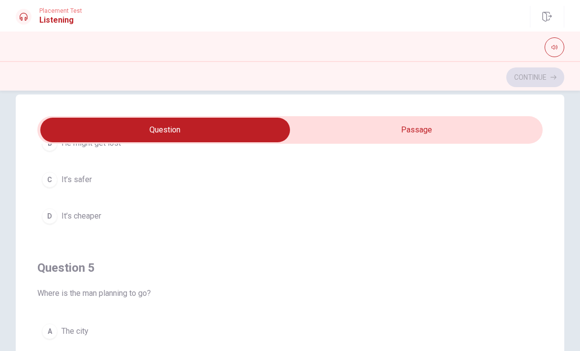
scroll to position [796, 0]
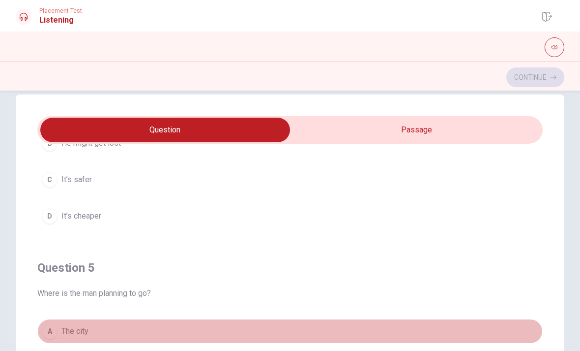
click at [79, 337] on button "A The city" at bounding box center [289, 331] width 505 height 25
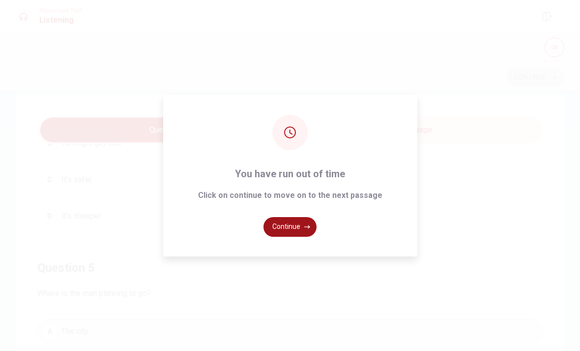
click at [285, 236] on button "Continue" at bounding box center [290, 227] width 53 height 20
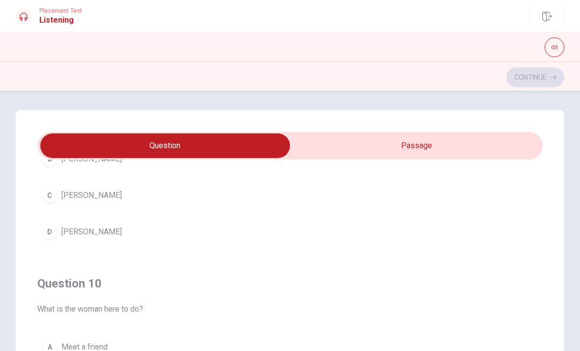
drag, startPoint x: 160, startPoint y: 274, endPoint x: 171, endPoint y: 218, distance: 56.5
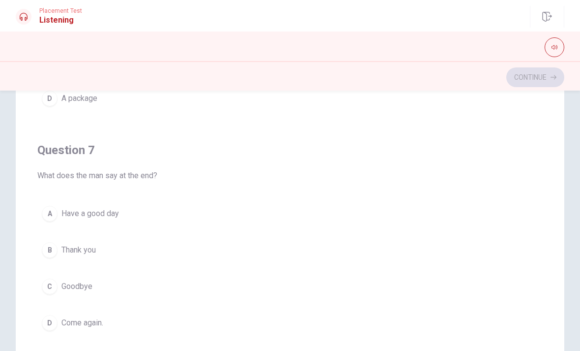
scroll to position [397, 0]
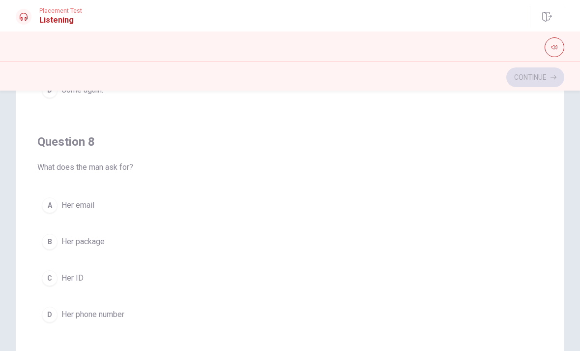
click at [57, 247] on button "B Her package" at bounding box center [289, 241] width 505 height 25
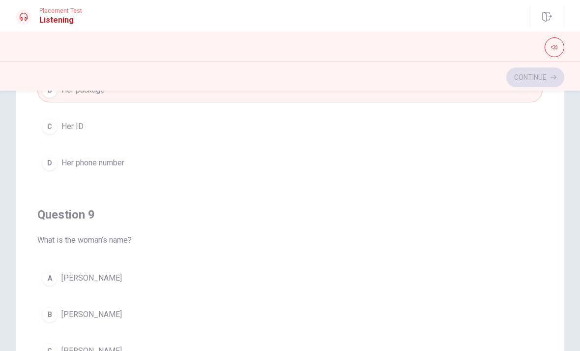
scroll to position [564, 0]
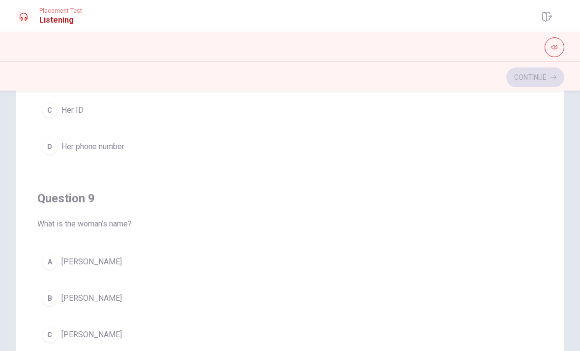
click at [104, 316] on div "A [PERSON_NAME] B [PERSON_NAME] C [PERSON_NAME] D [PERSON_NAME]" at bounding box center [289, 316] width 505 height 134
click at [124, 293] on button "B [PERSON_NAME]" at bounding box center [289, 298] width 505 height 25
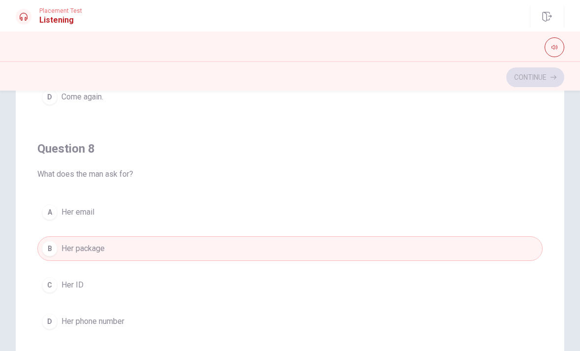
scroll to position [394, 0]
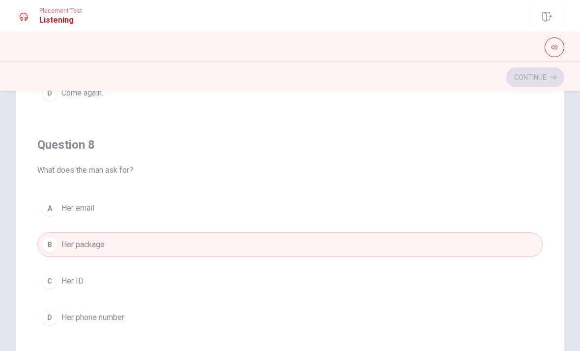
click at [117, 280] on button "C Her ID" at bounding box center [289, 280] width 505 height 25
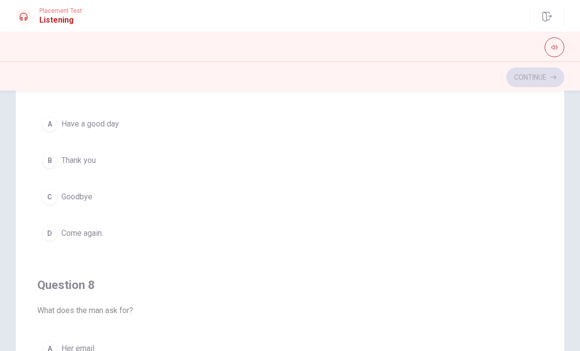
scroll to position [234, 0]
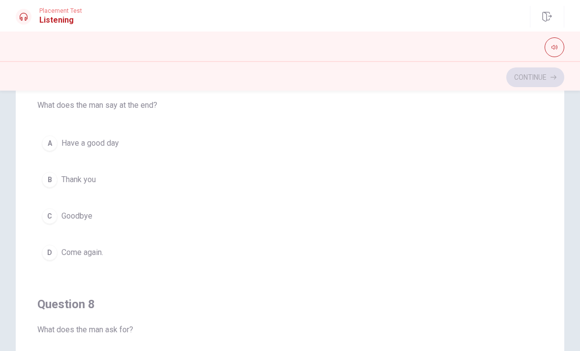
click at [121, 143] on button "A Have a good day" at bounding box center [289, 143] width 505 height 25
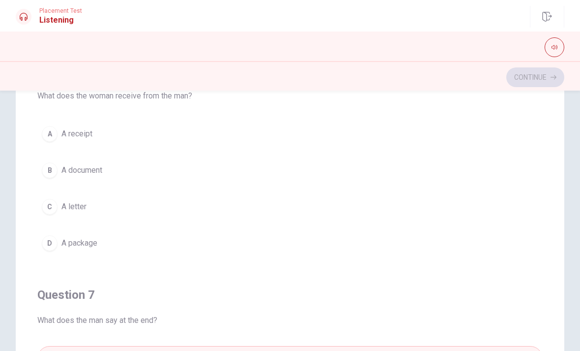
scroll to position [7, 0]
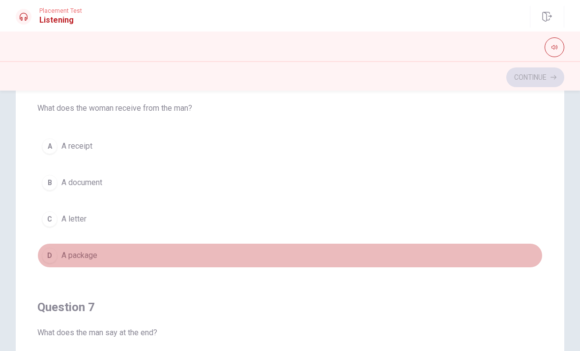
click at [106, 258] on button "D A package" at bounding box center [289, 255] width 505 height 25
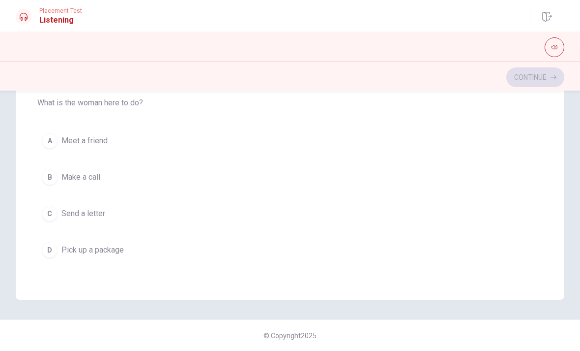
scroll to position [206, 0]
click at [109, 253] on span "Pick up a package" at bounding box center [92, 250] width 62 height 12
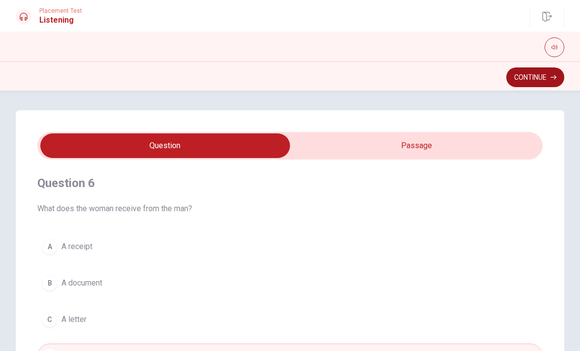
scroll to position [0, 0]
click at [534, 70] on button "Continue" at bounding box center [535, 77] width 58 height 20
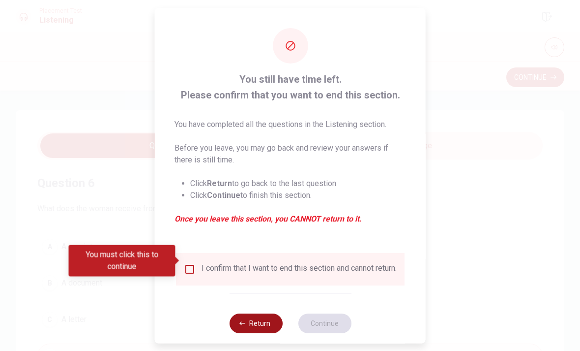
click at [242, 320] on icon "button" at bounding box center [242, 323] width 6 height 6
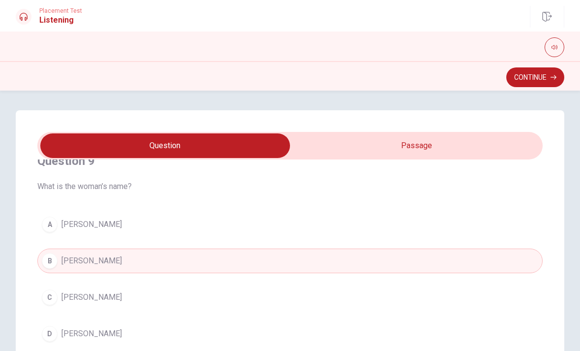
scroll to position [694, 0]
click at [512, 84] on button "Continue" at bounding box center [535, 77] width 58 height 20
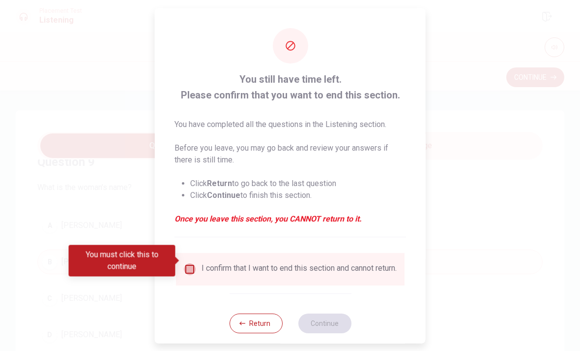
click at [184, 265] on input "You must click this to continue" at bounding box center [190, 269] width 12 height 12
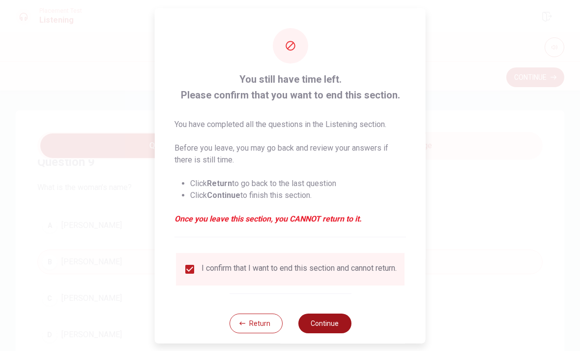
click at [327, 330] on button "Continue" at bounding box center [324, 323] width 53 height 20
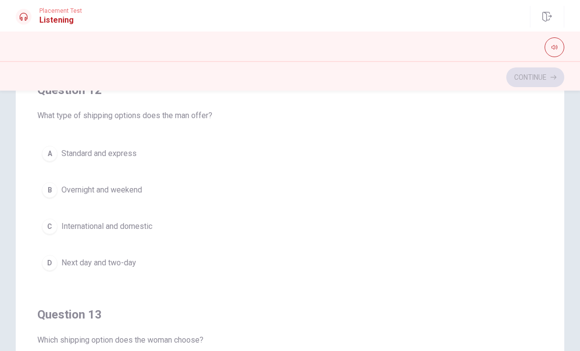
scroll to position [230, 0]
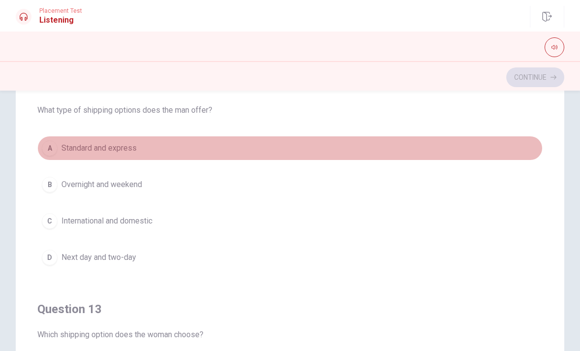
click at [80, 154] on button "A Standard and express" at bounding box center [289, 148] width 505 height 25
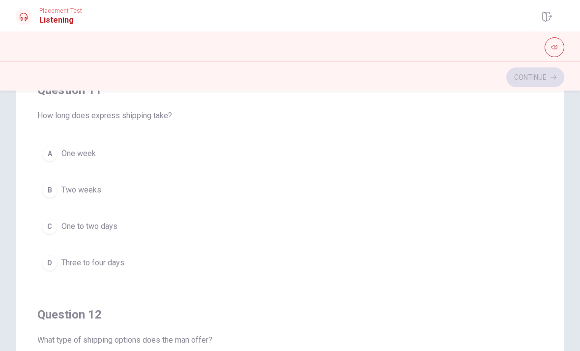
scroll to position [0, 0]
click at [140, 230] on button "C One to two days" at bounding box center [289, 226] width 505 height 25
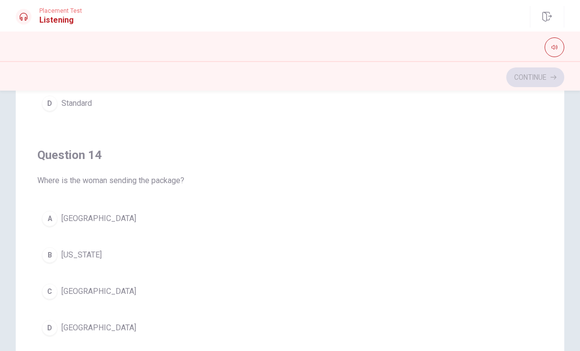
scroll to position [613, 0]
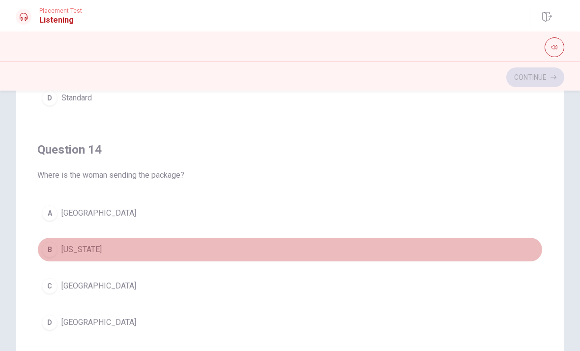
click at [100, 252] on button "B [US_STATE]" at bounding box center [289, 249] width 505 height 25
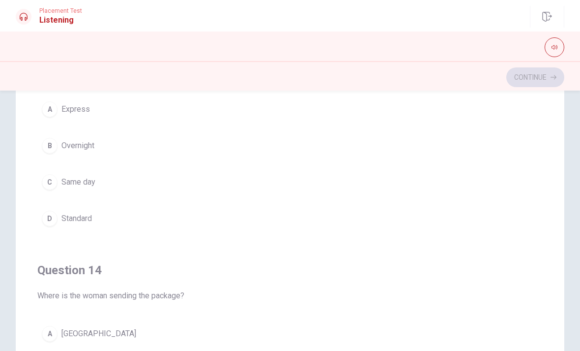
scroll to position [485, 0]
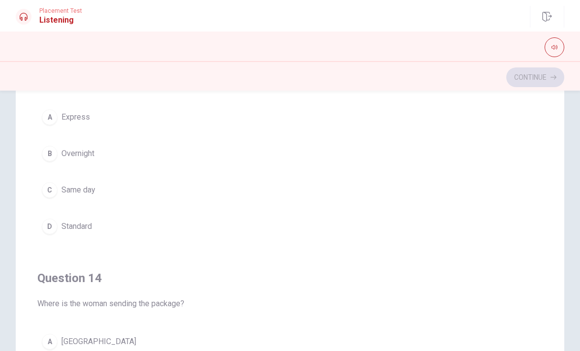
click at [127, 131] on div "A Express B Overnight C Same day D Standard" at bounding box center [289, 172] width 505 height 134
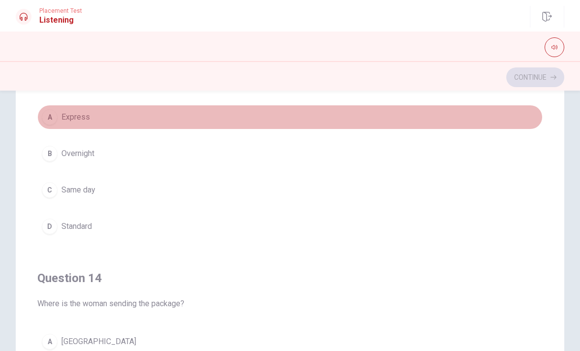
click at [128, 117] on button "A Express" at bounding box center [289, 117] width 505 height 25
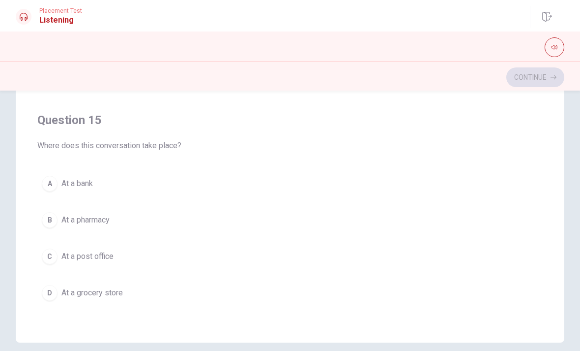
scroll to position [164, 0]
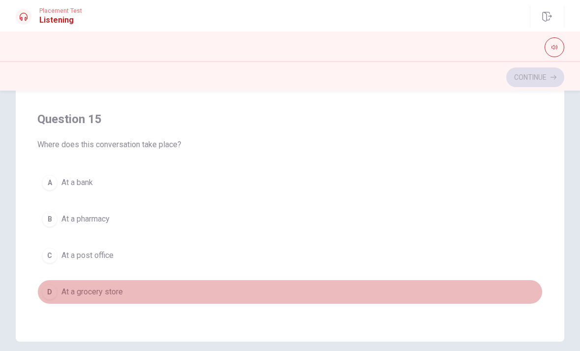
click at [96, 292] on span "At a grocery store" at bounding box center [91, 292] width 61 height 12
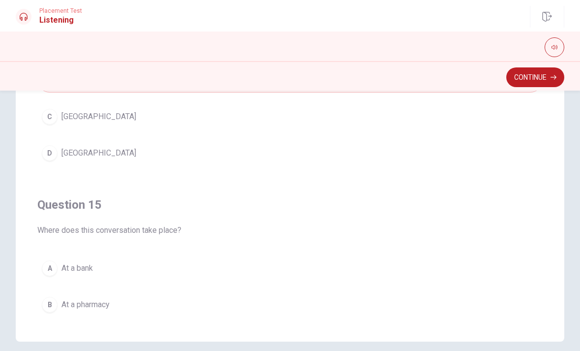
scroll to position [676, 0]
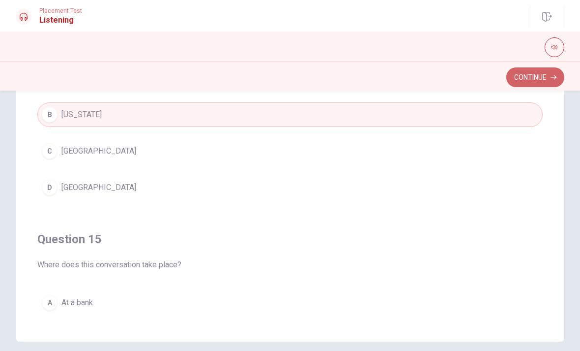
click at [528, 101] on div "Placement Test Listening Continue Continue Question 11 How long does express sh…" at bounding box center [290, 175] width 580 height 351
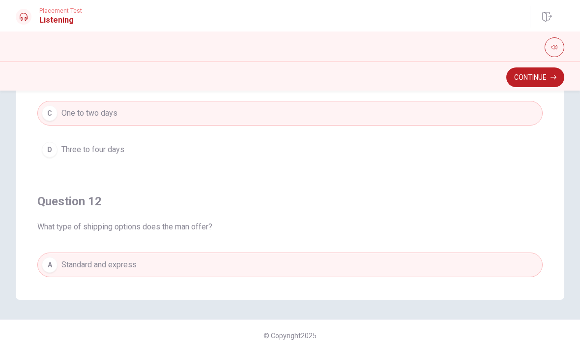
scroll to position [0, 0]
click at [528, 76] on button "Continue" at bounding box center [535, 77] width 58 height 20
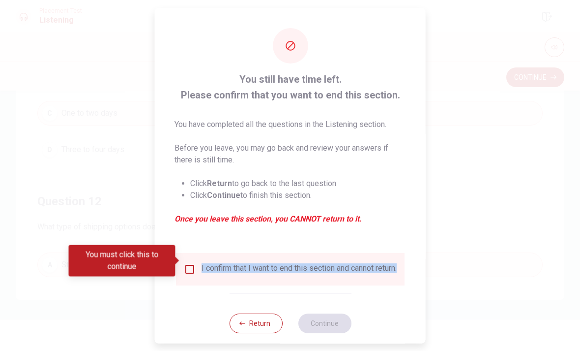
drag, startPoint x: 187, startPoint y: 261, endPoint x: 258, endPoint y: 305, distance: 83.5
click at [258, 303] on div "You still have time left. Please confirm that you want to end this section. You…" at bounding box center [290, 180] width 271 height 344
click at [185, 259] on body "This site uses cookies, as explained in our Privacy Policy . If you agree to th…" at bounding box center [290, 175] width 580 height 351
click at [190, 266] on div "I confirm that I want to end this section and cannot return." at bounding box center [290, 269] width 213 height 12
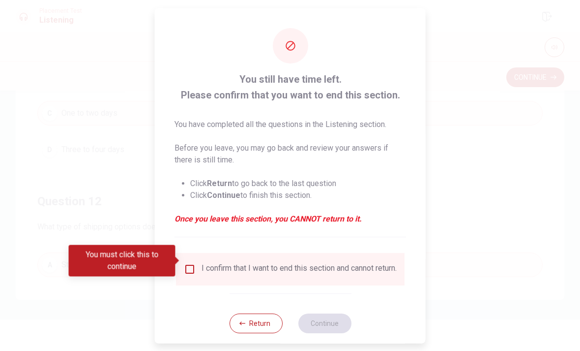
click at [188, 263] on input "You must click this to continue" at bounding box center [190, 269] width 12 height 12
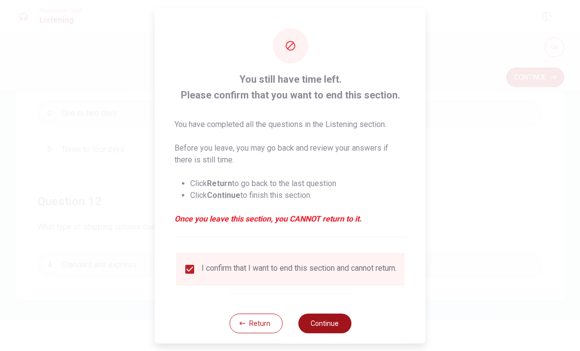
click at [322, 323] on button "Continue" at bounding box center [324, 323] width 53 height 20
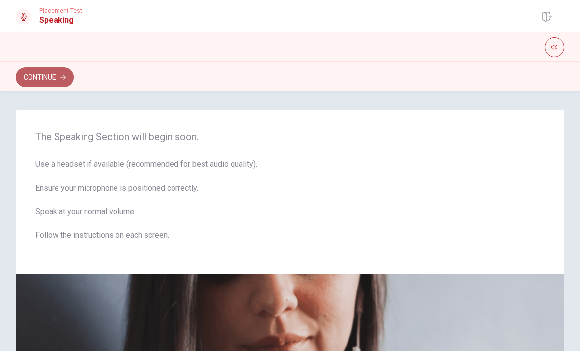
click at [60, 77] on button "Continue" at bounding box center [45, 77] width 58 height 20
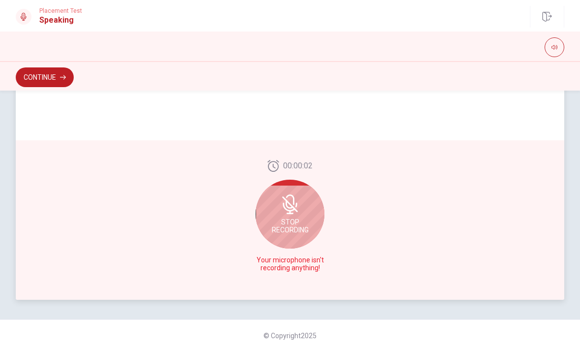
scroll to position [239, 0]
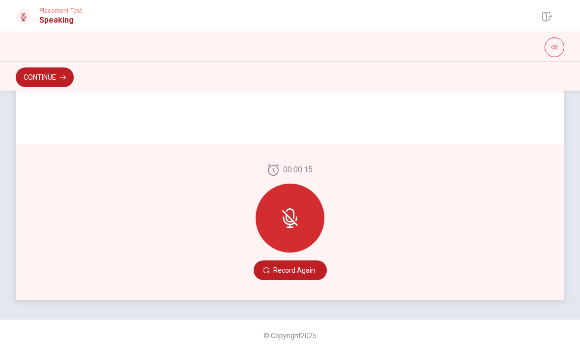
drag, startPoint x: 284, startPoint y: 270, endPoint x: 301, endPoint y: 220, distance: 52.9
click at [301, 220] on div "00:00:15 Record Again" at bounding box center [290, 222] width 73 height 116
drag, startPoint x: 301, startPoint y: 220, endPoint x: 273, endPoint y: 328, distance: 111.6
click at [273, 328] on div "Checking the Microphone Check if your microphone works here. Record your voice.…" at bounding box center [290, 220] width 580 height 260
click at [288, 271] on button "Record Again" at bounding box center [290, 270] width 73 height 20
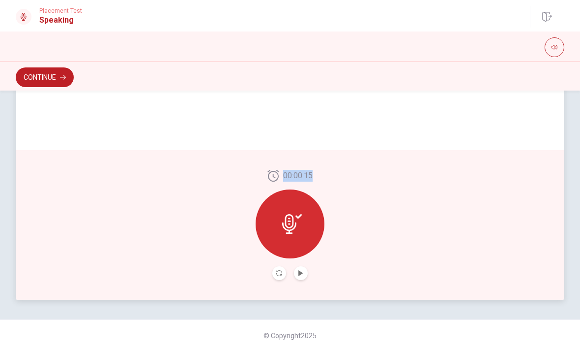
click at [316, 246] on div at bounding box center [290, 223] width 69 height 69
click at [300, 270] on icon "Play Audio" at bounding box center [301, 273] width 6 height 6
drag, startPoint x: 302, startPoint y: 275, endPoint x: 261, endPoint y: 181, distance: 103.0
click at [281, 187] on div "00:00:15" at bounding box center [290, 224] width 549 height 149
click at [57, 78] on button "Continue" at bounding box center [45, 77] width 58 height 20
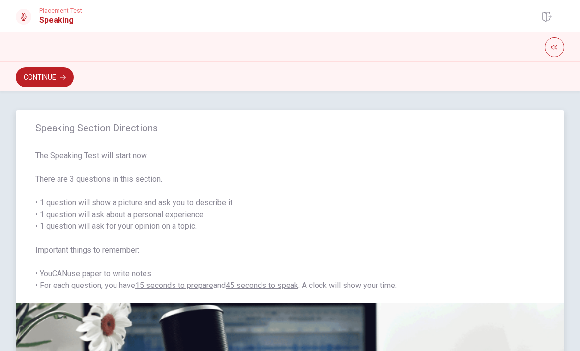
scroll to position [0, 0]
click at [37, 77] on button "Continue" at bounding box center [45, 77] width 58 height 20
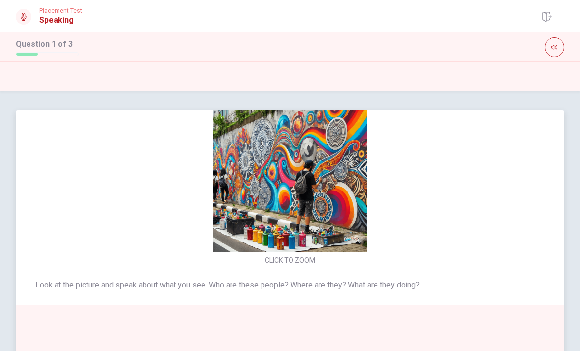
click at [283, 216] on img at bounding box center [290, 174] width 208 height 154
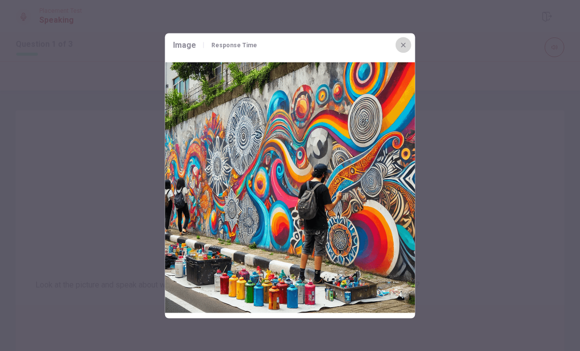
click at [402, 44] on icon "button" at bounding box center [404, 45] width 8 height 8
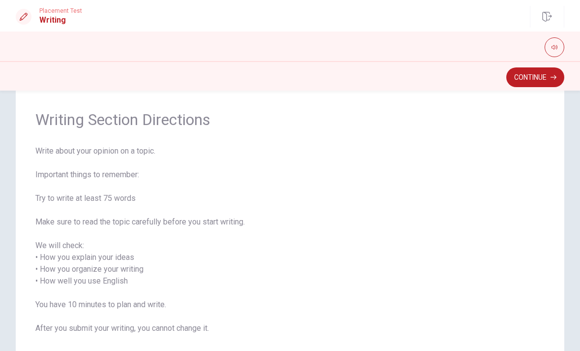
scroll to position [23, 0]
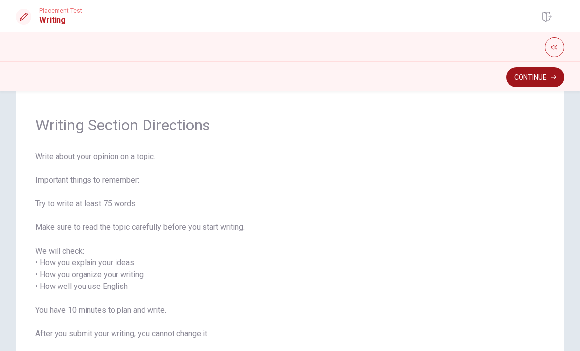
click at [538, 80] on button "Continue" at bounding box center [535, 77] width 58 height 20
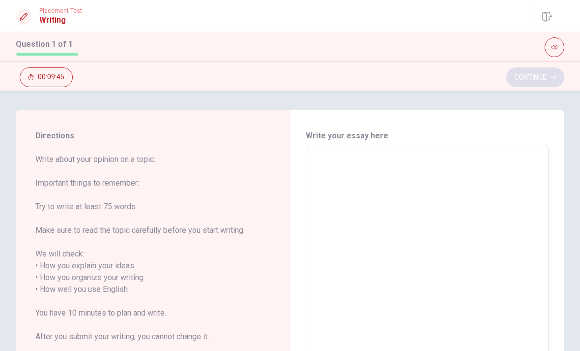
scroll to position [0, 0]
click at [358, 205] on textarea at bounding box center [427, 289] width 229 height 273
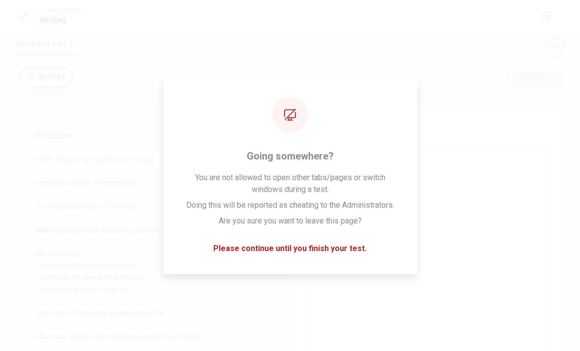
type textarea "e"
type textarea "x"
type textarea "el"
type textarea "x"
type textarea "ell"
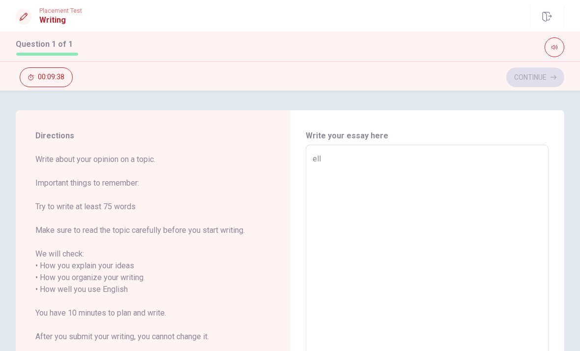
type textarea "x"
type textarea "el"
type textarea "x"
type textarea "e"
type textarea "x"
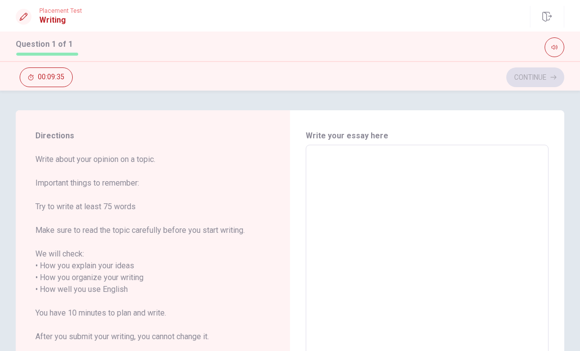
type textarea "H"
type textarea "x"
type textarea "He"
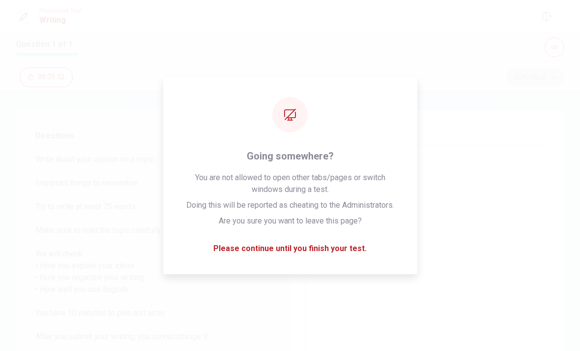
type textarea "x"
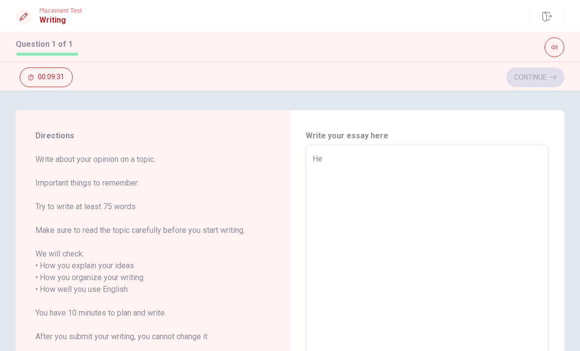
type textarea "Hel"
type textarea "x"
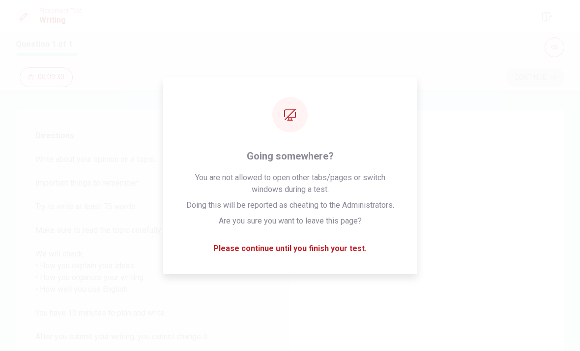
type textarea "Helo"
type textarea "x"
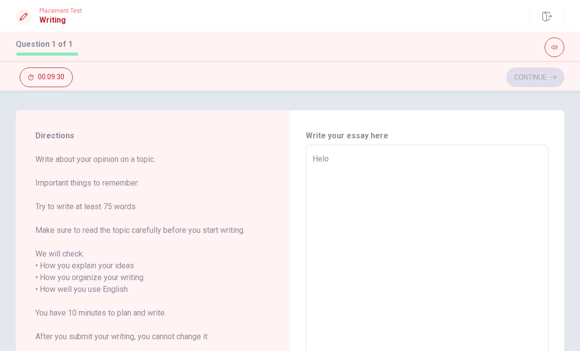
type textarea "Hel"
type textarea "x"
type textarea "Hell"
type textarea "x"
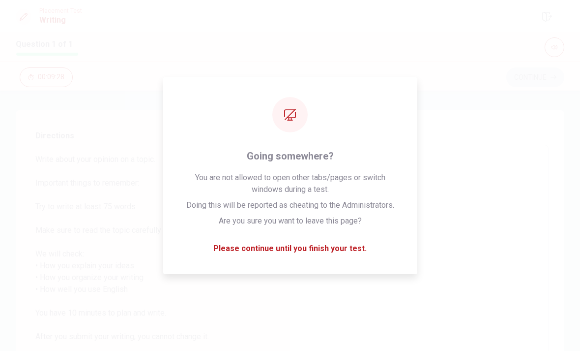
type textarea "Hello"
type textarea "x"
type textarea "Hello"
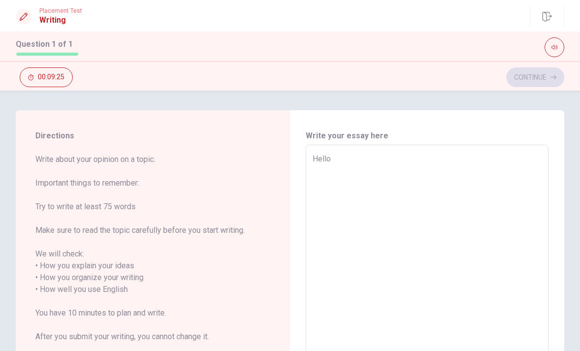
type textarea "x"
type textarea "Hello ,"
type textarea "x"
type textarea "Hello ,"
type textarea "x"
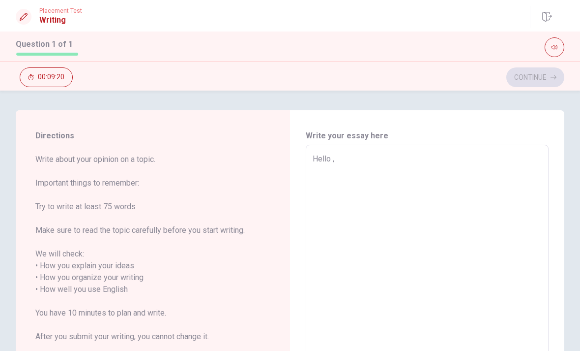
type textarea "Hello ,"
type textarea "x"
type textarea "Hello , T"
type textarea "x"
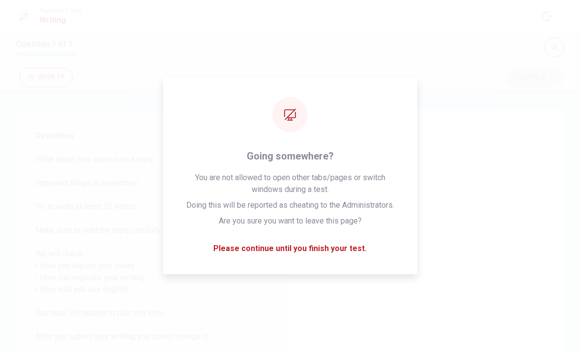
type textarea "Hello , To"
type textarea "x"
type textarea "Hello , [PERSON_NAME]"
type textarea "x"
type textarea "Hello , [PERSON_NAME]"
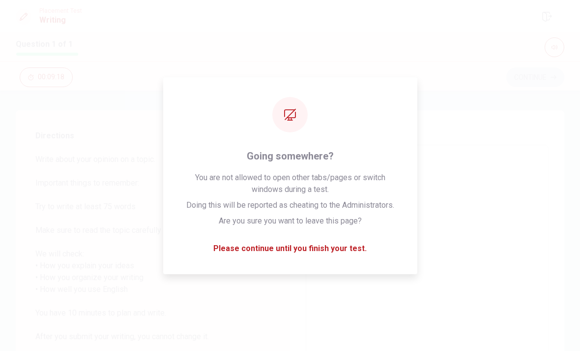
type textarea "x"
type textarea "Hello , [DATE]"
type textarea "x"
type textarea "Hello , [DATE]"
type textarea "x"
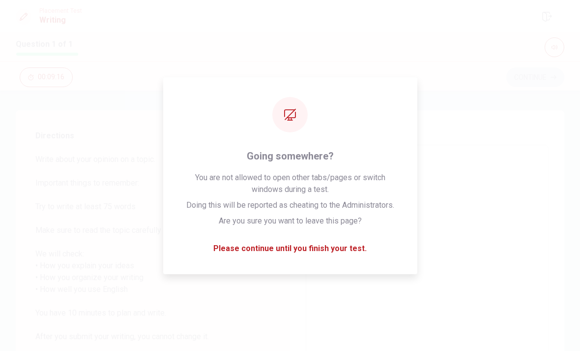
type textarea "Hello , [DATE] i"
type textarea "x"
type textarea "Hello , [DATE] i"
type textarea "x"
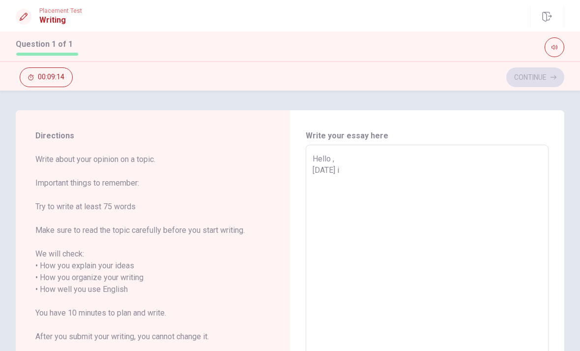
type textarea "Hello , [DATE] i w"
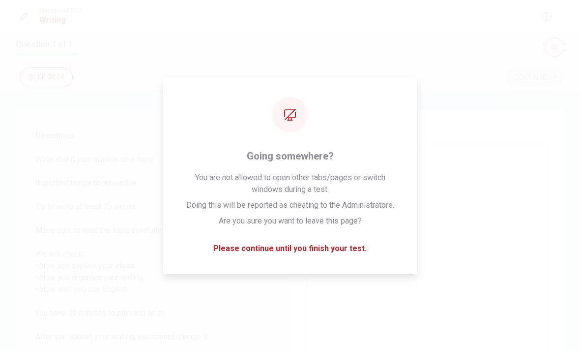
type textarea "x"
type textarea "Hello , [DATE] i wl"
type textarea "x"
type textarea "Hello , [DATE] i wll"
type textarea "x"
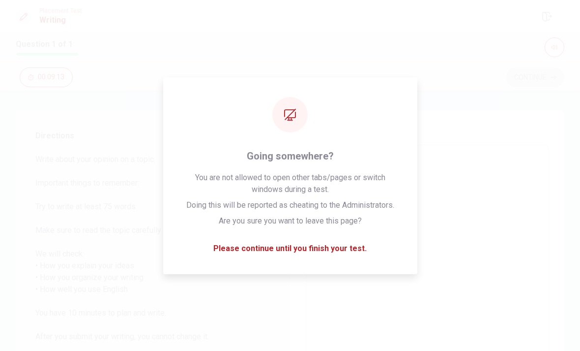
type textarea "Hello , [DATE] i wlll"
type textarea "x"
type textarea "Hello , [DATE] i wlll"
type textarea "x"
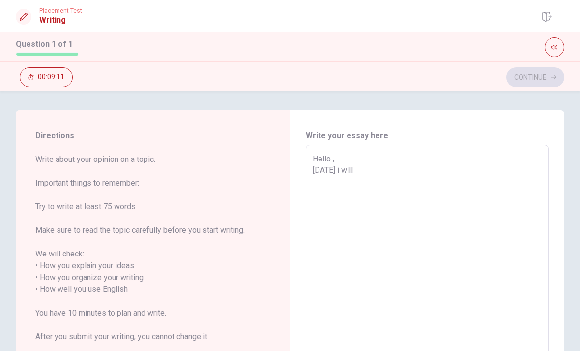
type textarea "Hello , [DATE] i wlll s"
type textarea "x"
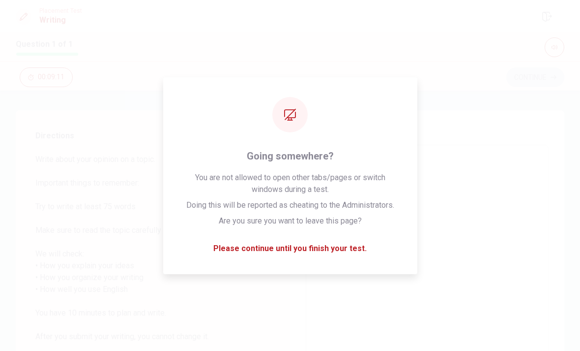
type textarea "Hello , [DATE] i wlll sp"
type textarea "x"
type textarea "Hello , [DATE] i wlll spe"
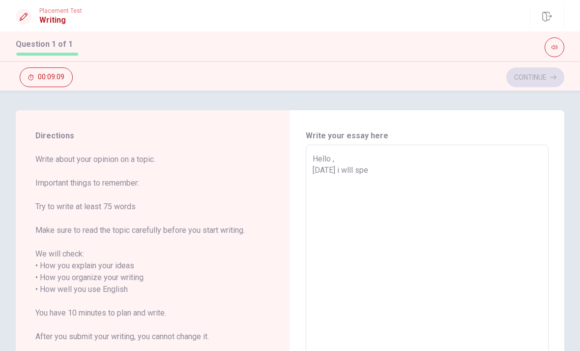
type textarea "x"
type textarea "Hello , [DATE] i wlll spea"
type textarea "x"
type textarea "Hello , [DATE] i wlll speac"
type textarea "x"
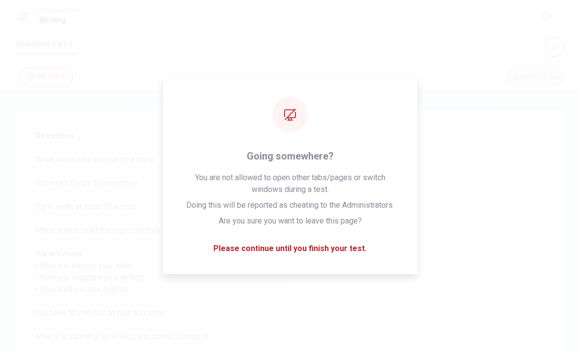
type textarea "Hello , [DATE] i wlll speack"
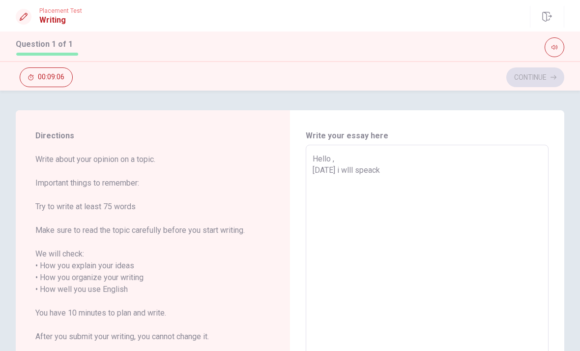
type textarea "x"
type textarea "Hello , [DATE] i wlll speack"
type textarea "x"
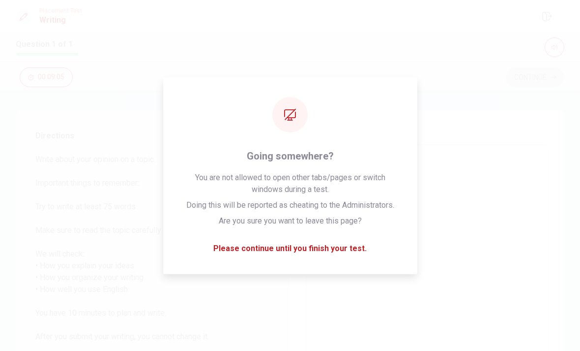
type textarea "Hello , [DATE] i wlll speack a"
type textarea "x"
type textarea "Hello , [DATE] i wlll speack a"
type textarea "x"
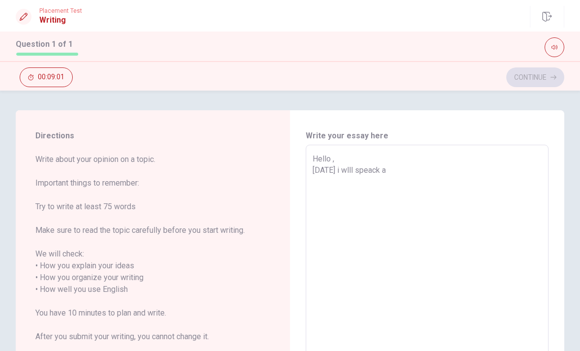
type textarea "Hello , [DATE] i wlll speack a"
type textarea "x"
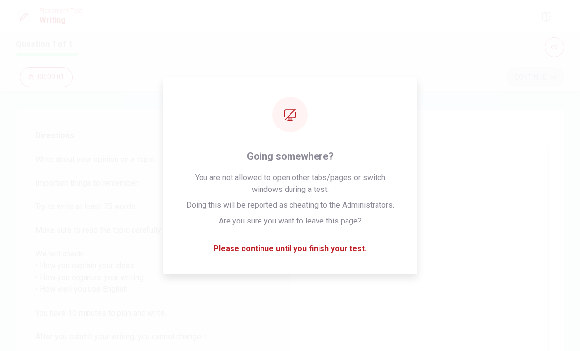
type textarea "Hello , [DATE] i wlll speack ab"
type textarea "x"
type textarea "Hello , [DATE] i wlll speack abo"
type textarea "x"
type textarea "Hello , [DATE] i wlll speack abou"
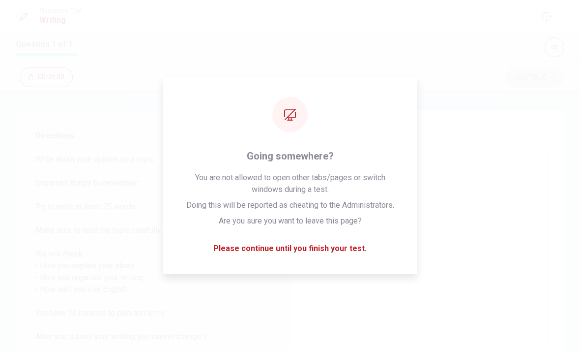
type textarea "x"
type textarea "Hello , [DATE] i wlll speack about"
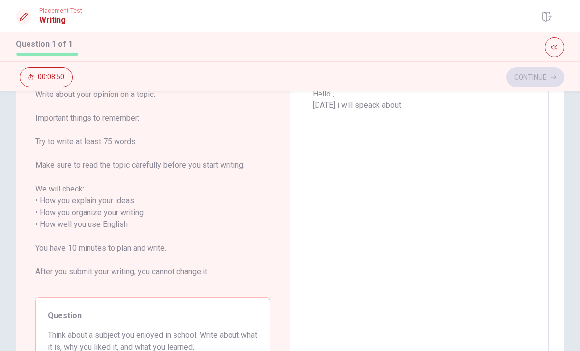
scroll to position [49, 0]
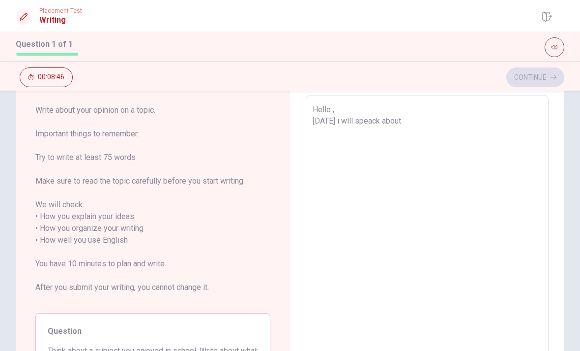
type textarea "x"
type textarea "Hello , [DATE] i wlll speack about"
type textarea "x"
type textarea "Hello , [DATE] i wlll speack about g"
type textarea "x"
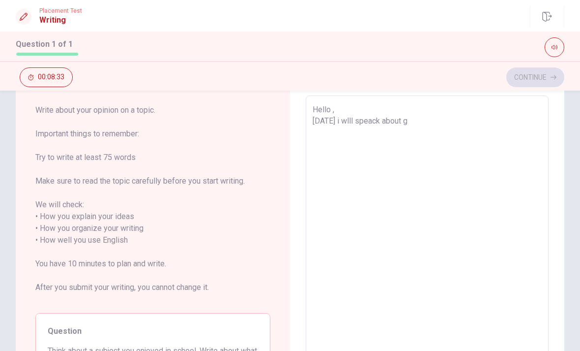
type textarea "Hello , [DATE] i wlll speack about ga"
type textarea "x"
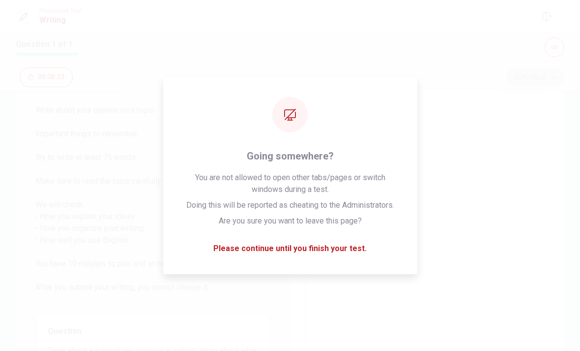
type textarea "Hello , [DATE] i wlll speack about gap"
type textarea "x"
type textarea "Hello , [DATE] i wlll speack about gape"
type textarea "x"
type textarea "Hello , [DATE] i wlll speack about gape"
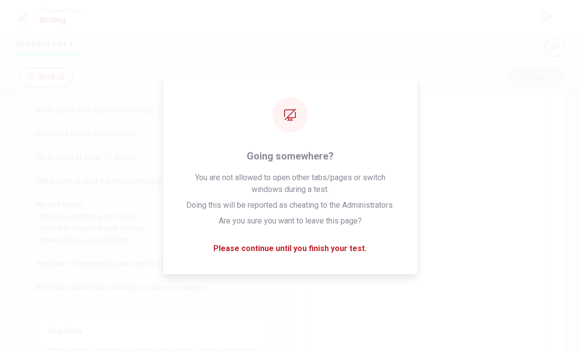
type textarea "x"
type textarea "Hello , [DATE] i wlll speack about gape y"
type textarea "x"
type textarea "Hello , [DATE] i wlll speack about gape ye"
type textarea "x"
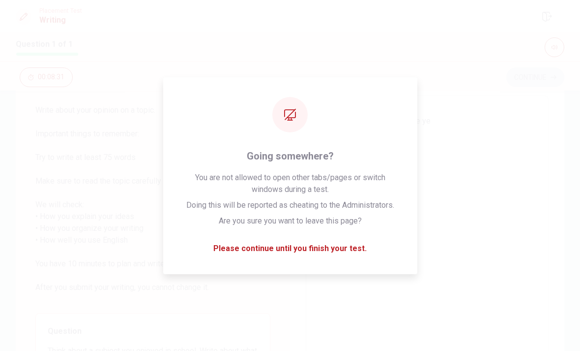
type textarea "Hello , [DATE] i wlll speack about gape yea"
type textarea "x"
type textarea "Hello , [DATE] i wlll speack about gape year"
type textarea "x"
type textarea "Hello , [DATE] i wlll speack about gape years"
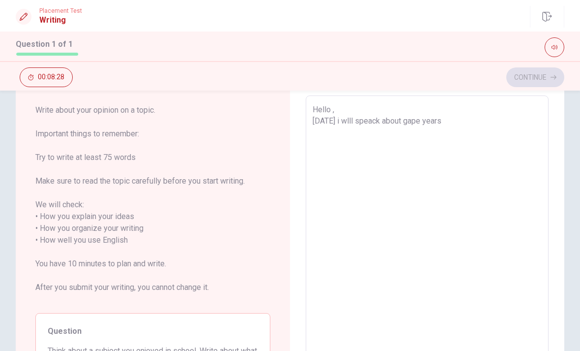
type textarea "x"
type textarea "Hello , [DATE] i wlll speack about gape years"
click at [445, 121] on textarea "Hello , [DATE] i wlll speack about gape years" at bounding box center [427, 240] width 229 height 273
click at [446, 118] on textarea "Hello , [DATE] i wlll speack about gape years" at bounding box center [427, 240] width 229 height 273
click at [446, 127] on textarea "Hello , [DATE] i wlll speack about gape years" at bounding box center [427, 240] width 229 height 273
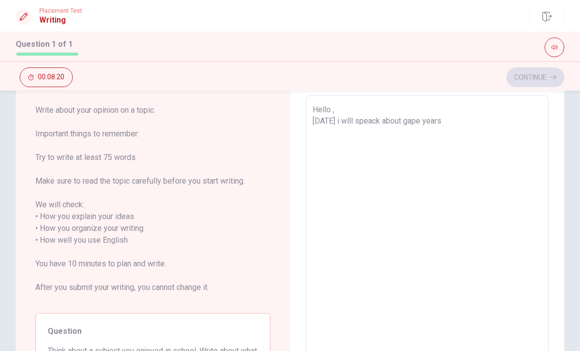
click at [446, 127] on textarea "Hello , [DATE] i wlll speack about gape years" at bounding box center [427, 240] width 229 height 273
click at [446, 122] on textarea "Hello , [DATE] i wlll speack about gape years" at bounding box center [427, 240] width 229 height 273
type textarea "x"
type textarea "Hello , [DATE] i wlll speack about gape years;"
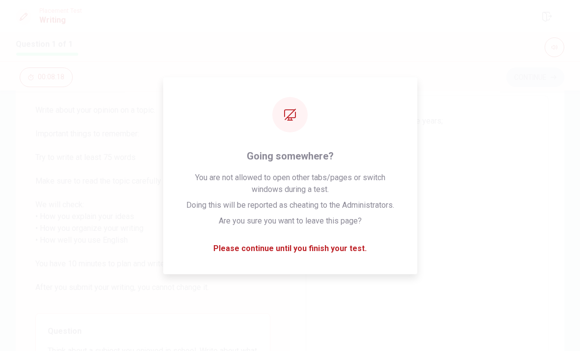
type textarea "x"
type textarea "Hello , [DATE] i wlll speack about gape years"
type textarea "x"
type textarea "Hello , [DATE] i wlll speack about gape years."
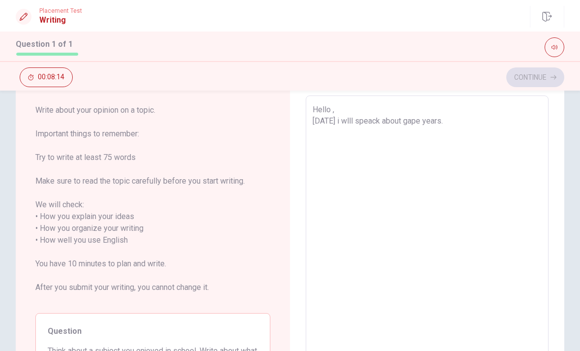
type textarea "x"
type textarea "Hello , [DATE] i wlll speack about gape years."
type textarea "x"
type textarea "Hello , [DATE] i wlll speack about gape years. I"
type textarea "x"
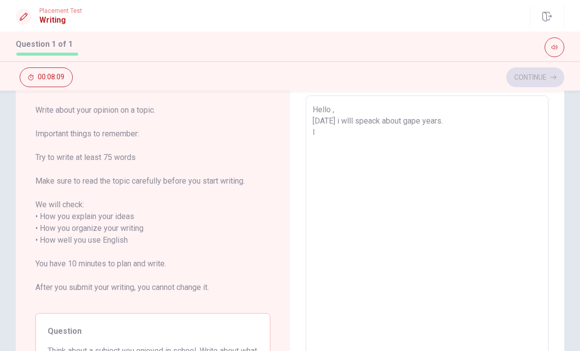
type textarea "Hello , [DATE] i wlll speack about gape years. I"
type textarea "x"
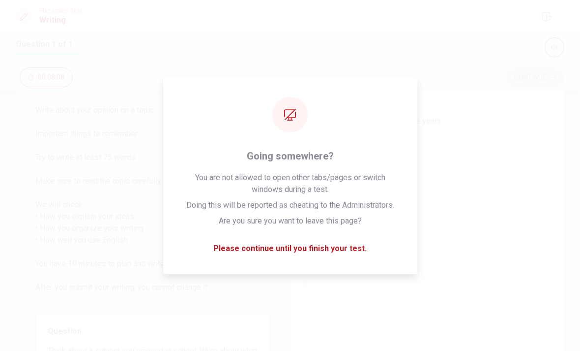
type textarea "Hello , [DATE] i wlll speack about gape years. I D"
type textarea "x"
type textarea "Hello , [DATE] i wlll speack about gape years. I DI"
type textarea "x"
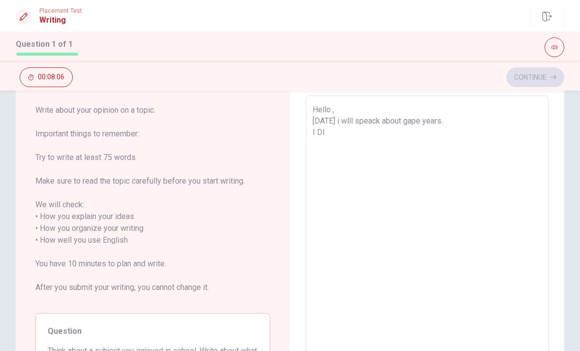
type textarea "Hello , [DATE] i wlll speack about gape years. I DIS"
type textarea "x"
type textarea "Hello , [DATE] i wlll speack about gape years. I DISC"
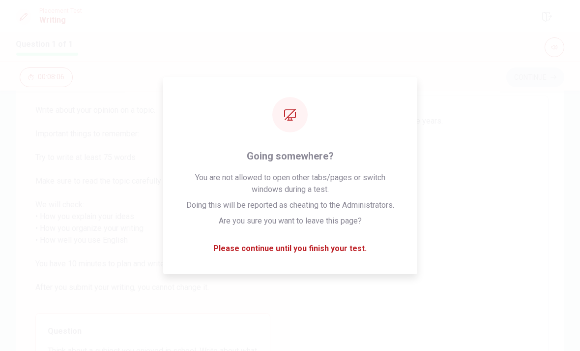
type textarea "x"
type textarea "Hello , [DATE] i wlll speack about gape years. I DISCO"
type textarea "x"
type textarea "Hello , [DATE] i wlll speack about gape years. I [GEOGRAPHIC_DATA]"
type textarea "x"
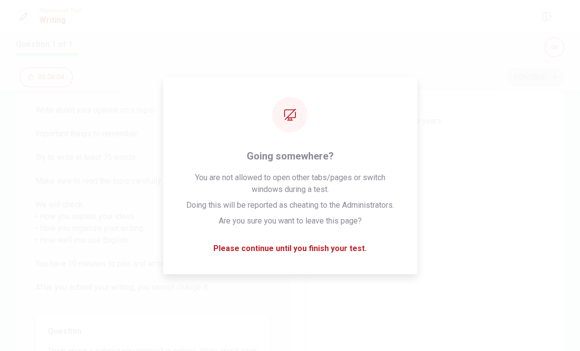
type textarea "Hello , [DATE] i wlll speack about gape years. I DISCOVE"
type textarea "x"
type textarea "Hello , [DATE] i wlll speack about gape years. I DISCOVER"
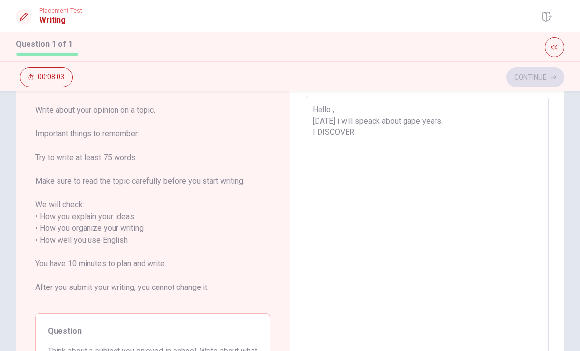
type textarea "x"
type textarea "Hello , [DATE] i wlll speack about gape years. I DISCOVE"
type textarea "x"
type textarea "Hello , [DATE] i wlll speack about gape years. I [GEOGRAPHIC_DATA]"
type textarea "x"
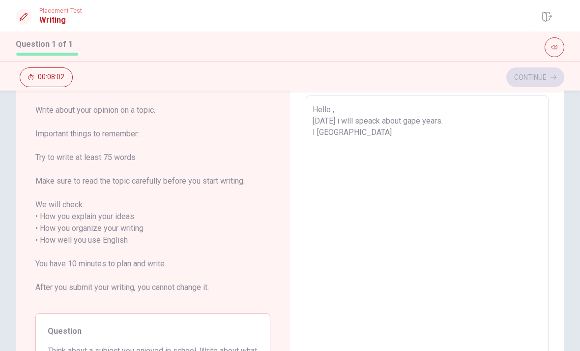
type textarea "Hello , [DATE] i wlll speack about gape years. I DISCO"
type textarea "x"
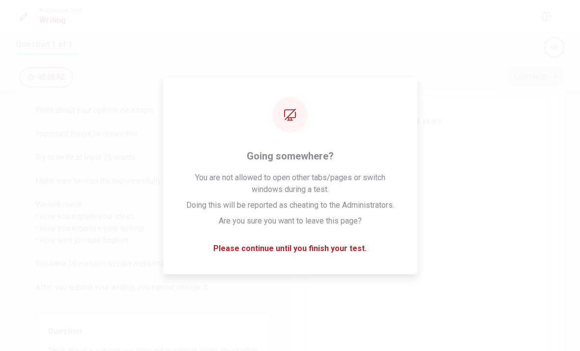
type textarea "Hello , [DATE] i wlll speack about gape years. I DISC"
type textarea "x"
type textarea "Hello , [DATE] i wlll speack about gape years. I DIS"
type textarea "x"
type textarea "Hello , [DATE] i wlll speack about gape years. I DI"
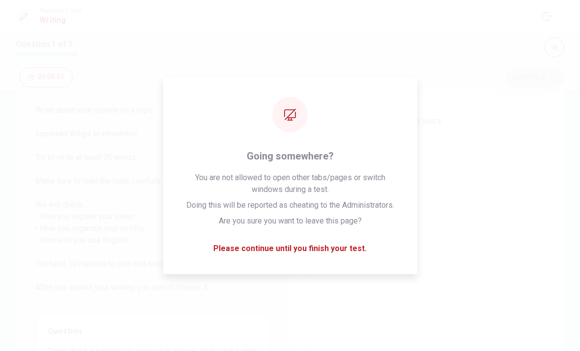
type textarea "x"
type textarea "Hello , [DATE] i wlll speack about gape years. I D"
type textarea "x"
type textarea "Hello , [DATE] i wlll speack about gape years. I"
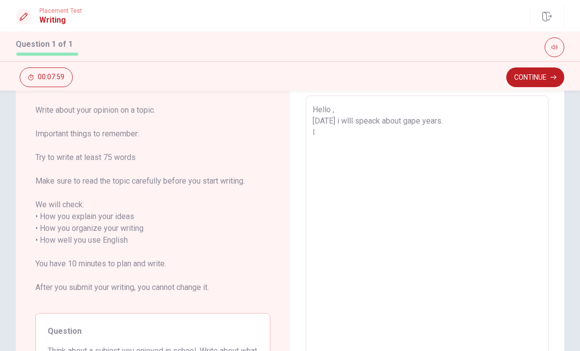
type textarea "x"
type textarea "Hello , [DATE] i wlll speack about gape years. I D"
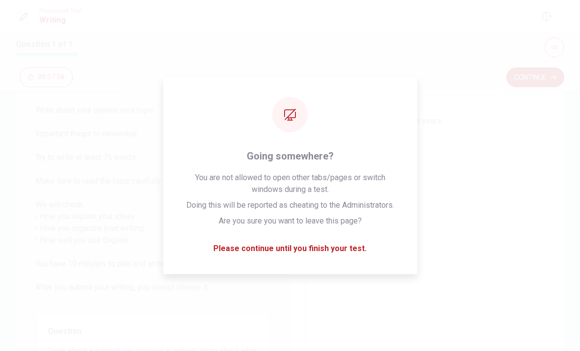
type textarea "x"
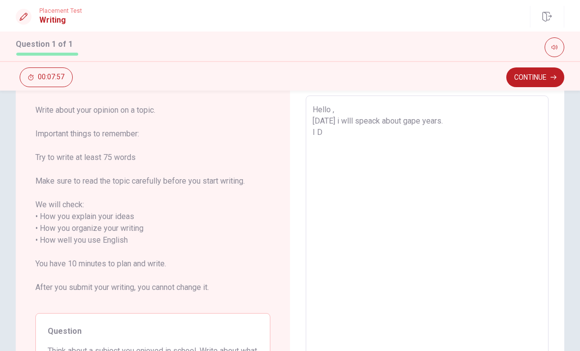
type textarea "Hello , [DATE] i wlll speack about gape years. I"
type textarea "x"
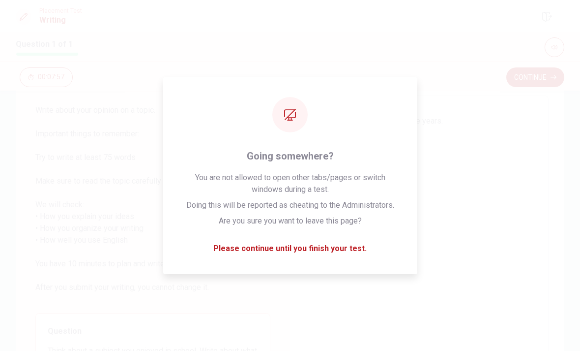
type textarea "Hello , [DATE] i wlll speack about gape years. I"
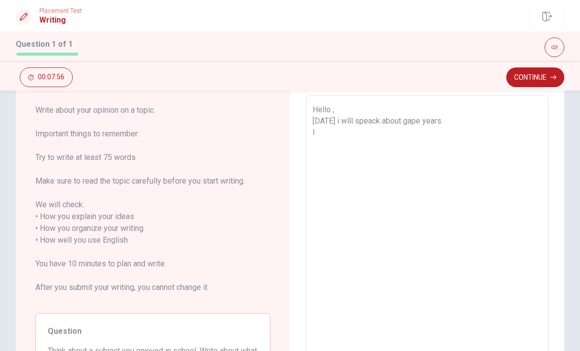
type textarea "x"
type textarea "Hello , [DATE] i wlll speack about gape years. I"
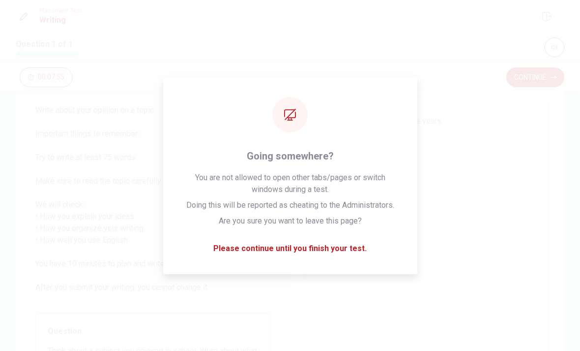
type textarea "x"
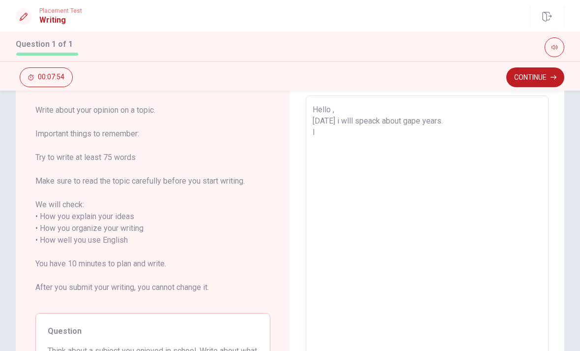
type textarea "Hello , [DATE] i wlll speack about gape years. I d"
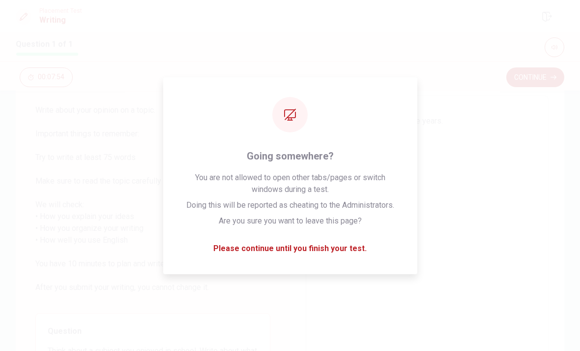
type textarea "x"
type textarea "Hello , [DATE] i wlll speack about gape years. I di"
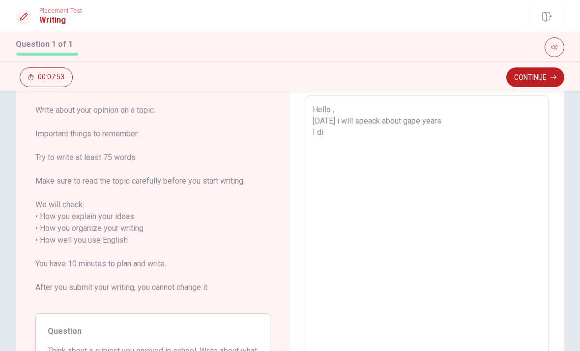
type textarea "x"
type textarea "Hello , [DATE] i wlll speack about gape years. I dis"
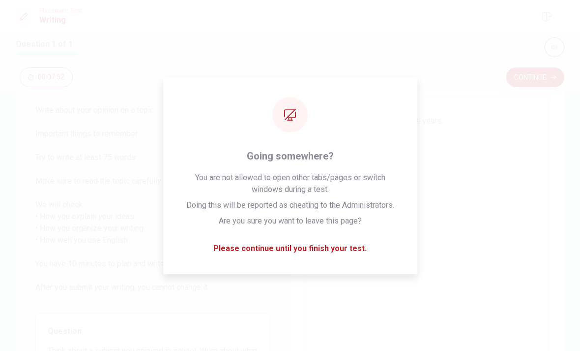
type textarea "x"
type textarea "Hello , [DATE] i wlll speack about gape years. I disc"
type textarea "x"
type textarea "Hello , [DATE] i wlll speack about gape years. I disco"
type textarea "x"
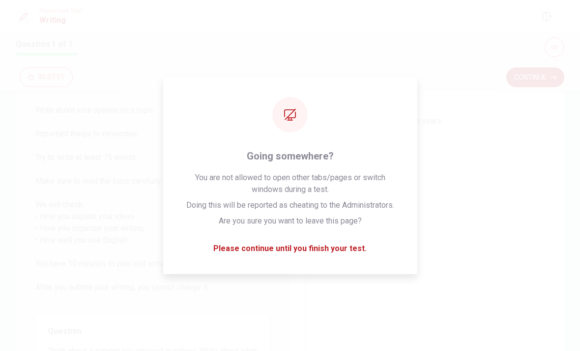
type textarea "Hello , [DATE] i wlll speack about gape years. I [GEOGRAPHIC_DATA]"
type textarea "x"
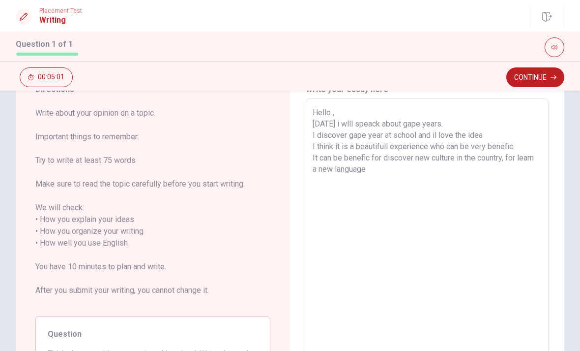
scroll to position [46, 0]
click at [310, 144] on div "Hello , [DATE] i wlll speack about gape years. I discover gape year at school a…" at bounding box center [427, 243] width 243 height 289
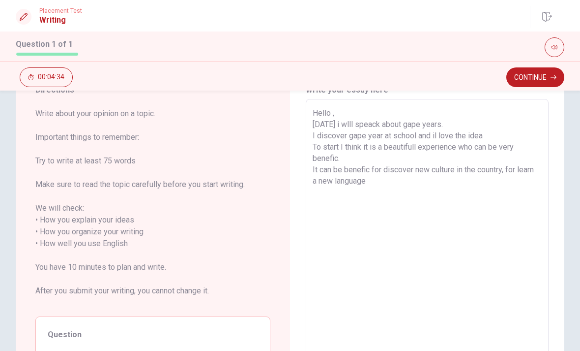
drag, startPoint x: 373, startPoint y: 187, endPoint x: 371, endPoint y: 180, distance: 6.6
click at [371, 180] on textarea "Hello , [DATE] i wlll speack about gape years. I discover gape year at school a…" at bounding box center [427, 243] width 229 height 273
click at [369, 183] on textarea "Hello , [DATE] i wlll speack about gape years. I discover gape year at school a…" at bounding box center [427, 243] width 229 height 273
